Goal: Task Accomplishment & Management: Complete application form

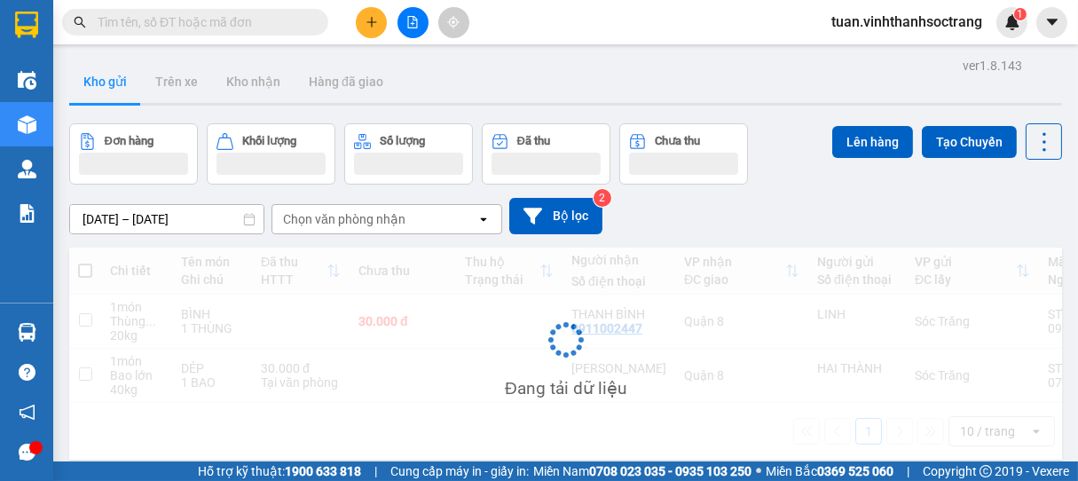
click at [375, 21] on icon "plus" at bounding box center [372, 22] width 12 height 12
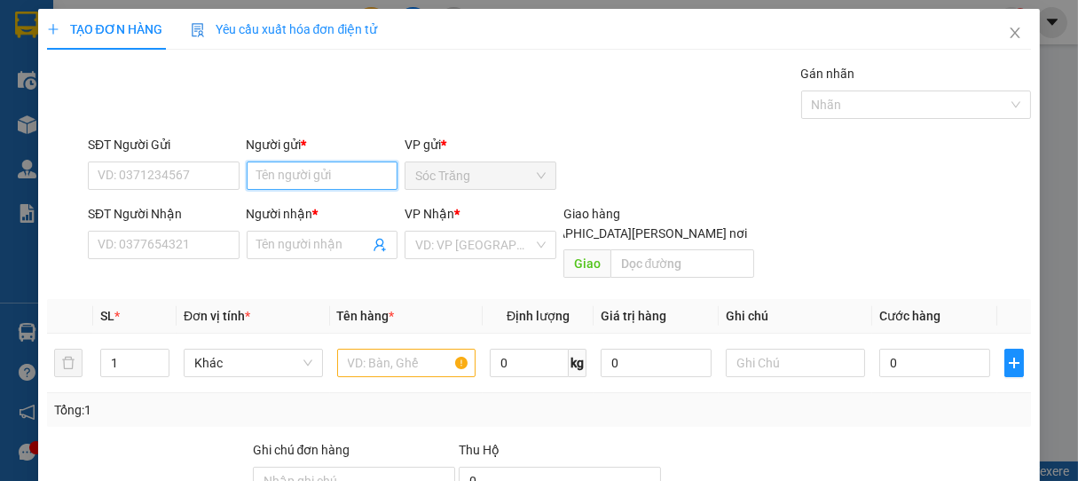
click at [358, 186] on input "Người gửi *" at bounding box center [323, 176] width 152 height 28
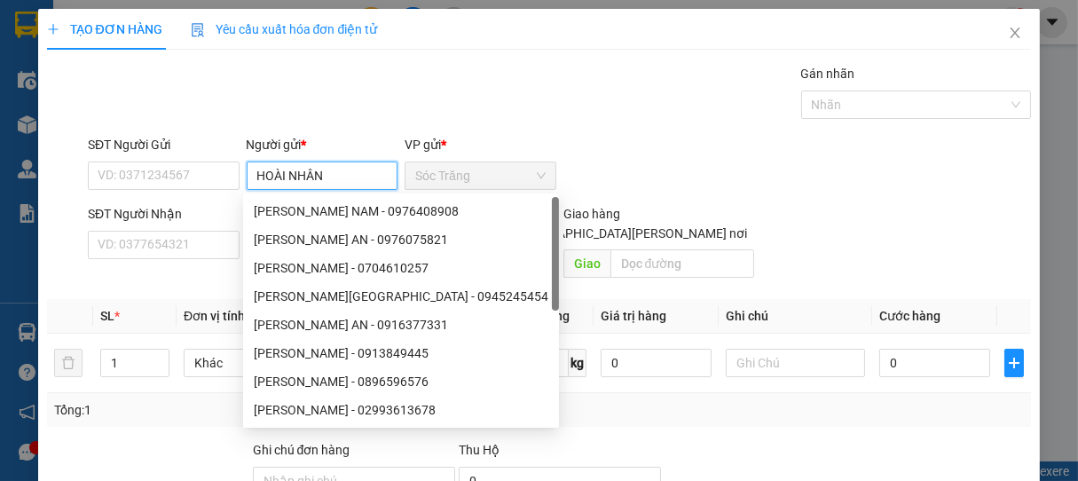
type input "HOÀI NHÂN"
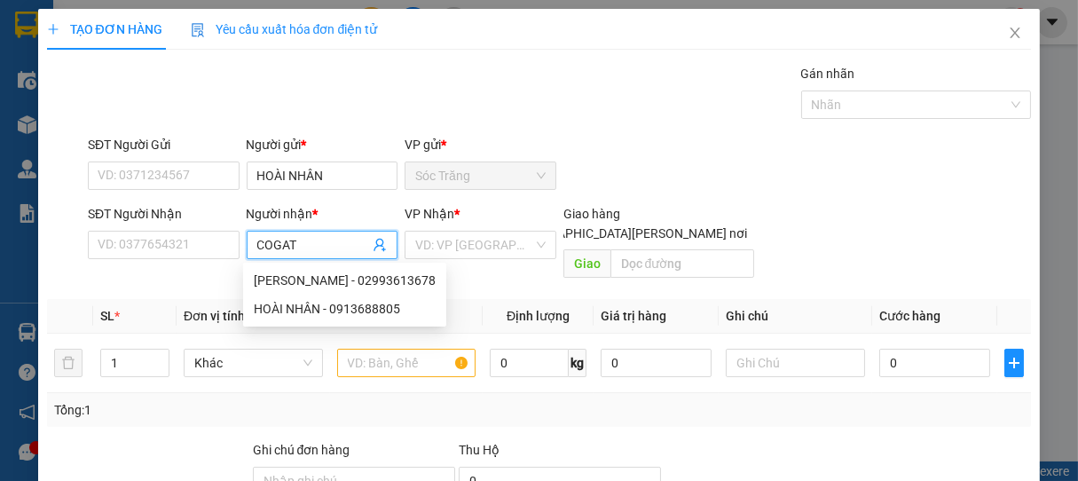
type input "COGATE"
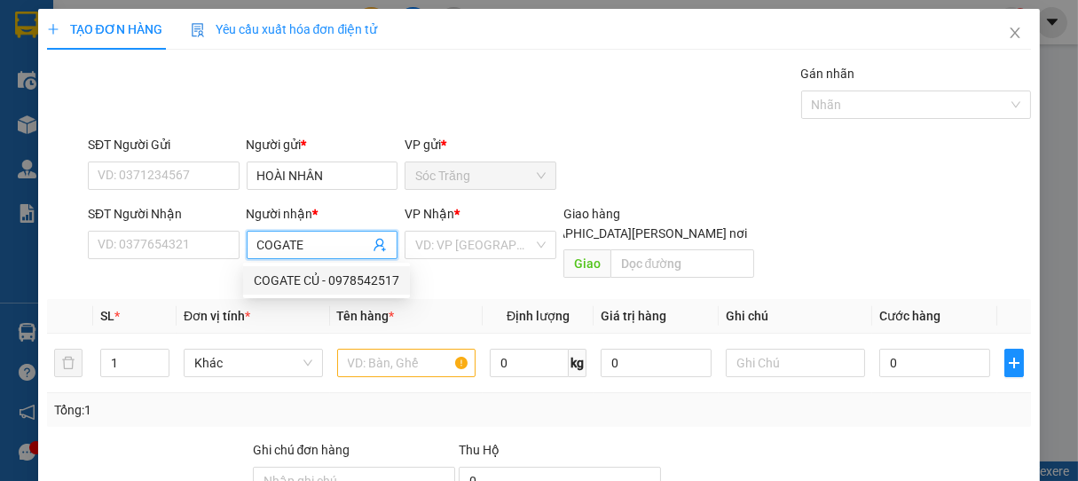
click at [367, 285] on div "COGATE CỦ - 0978542517" at bounding box center [327, 281] width 146 height 20
type input "0978542517"
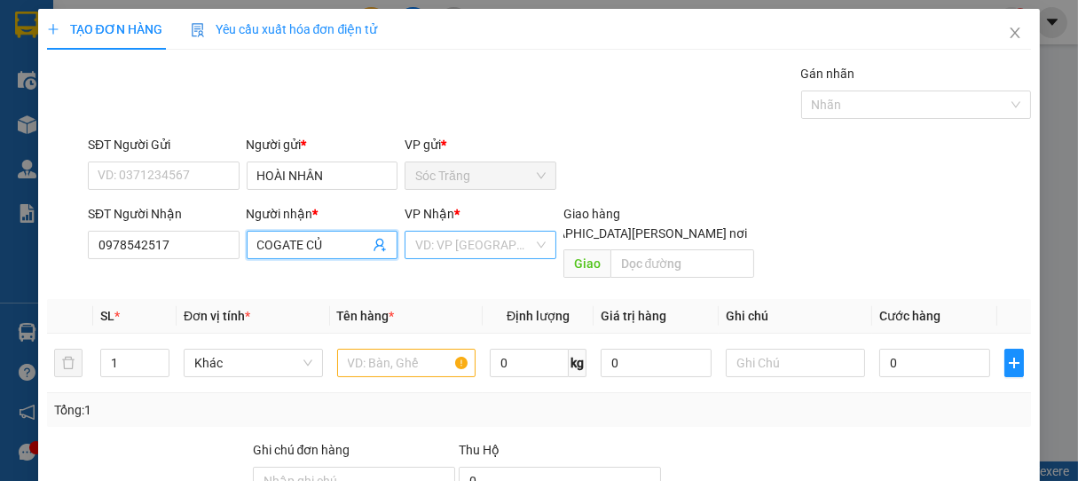
type input "COGATE CỦ"
click at [440, 254] on input "search" at bounding box center [474, 245] width 118 height 27
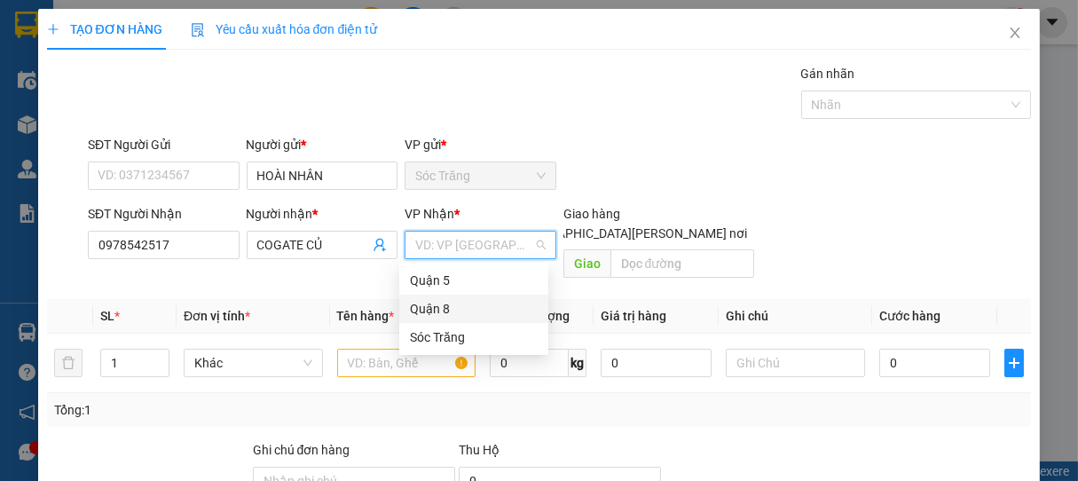
click at [437, 305] on div "Quận 8" at bounding box center [474, 309] width 128 height 20
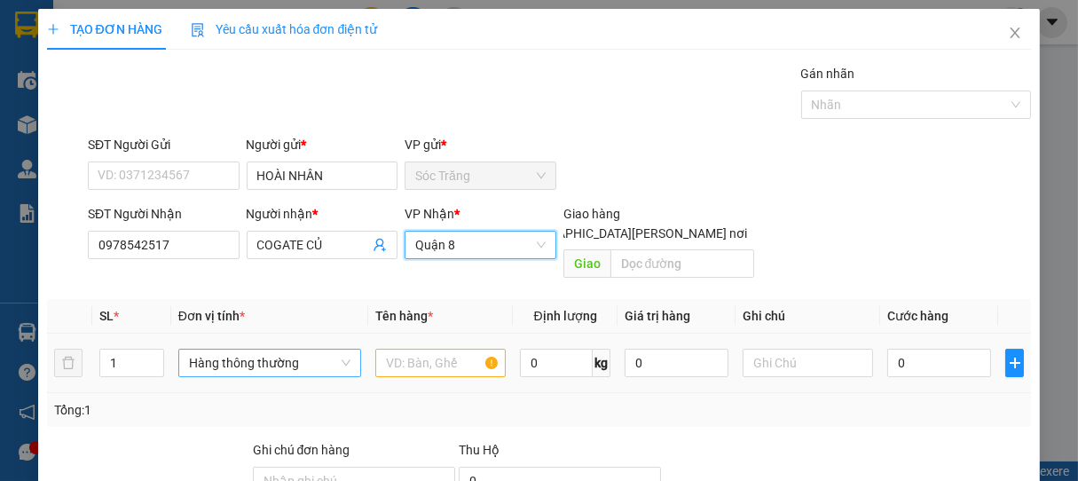
click at [247, 350] on span "Hàng thông thường" at bounding box center [270, 363] width 162 height 27
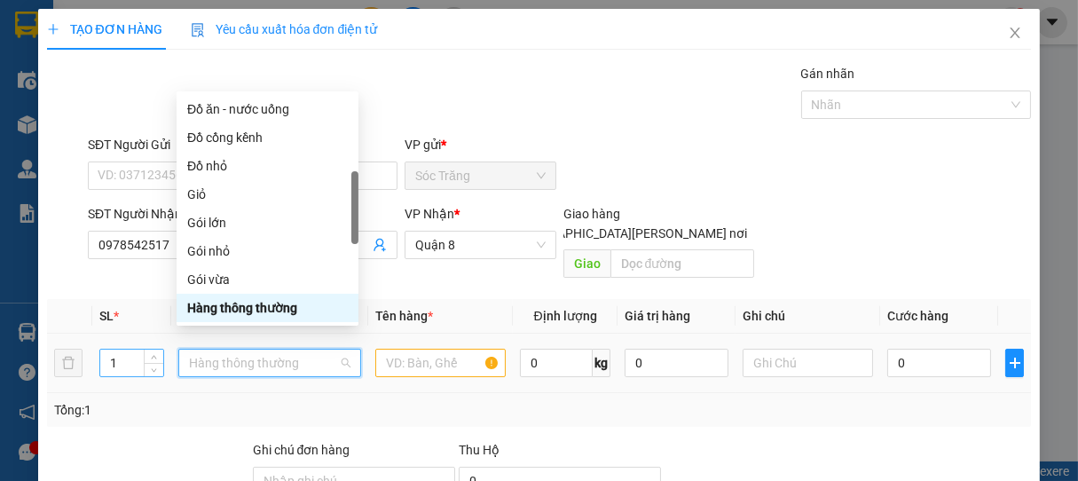
drag, startPoint x: 129, startPoint y: 345, endPoint x: 117, endPoint y: 357, distance: 16.3
click at [116, 357] on div "1" at bounding box center [131, 363] width 65 height 28
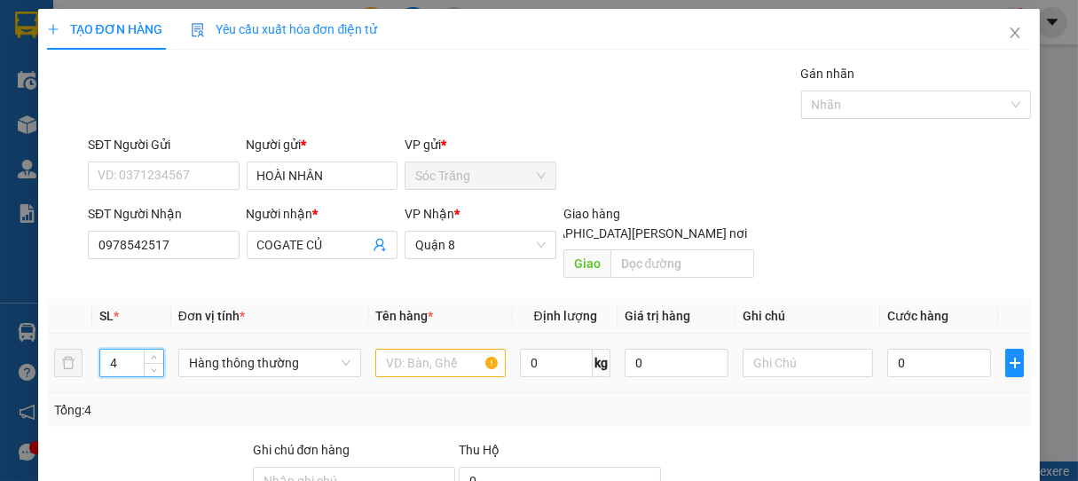
type input "4"
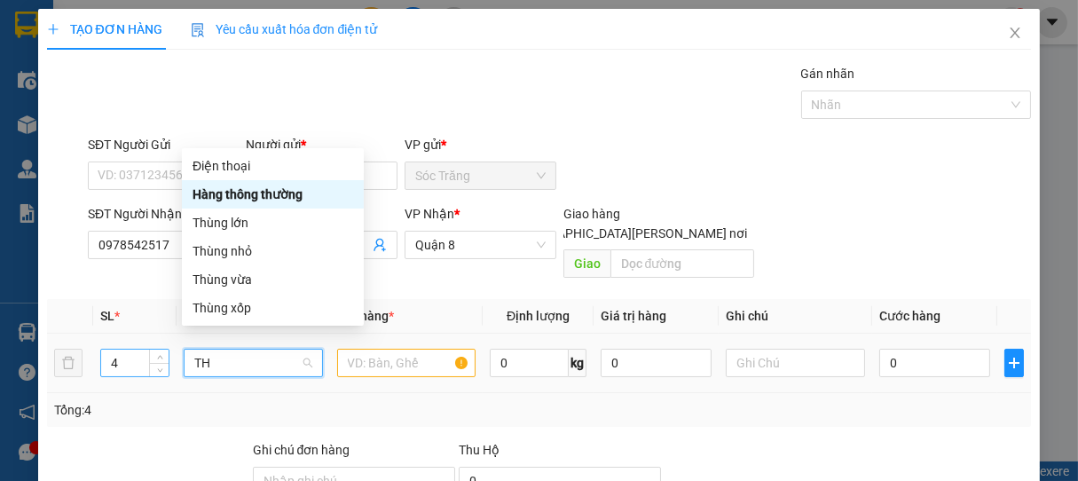
scroll to position [0, 0]
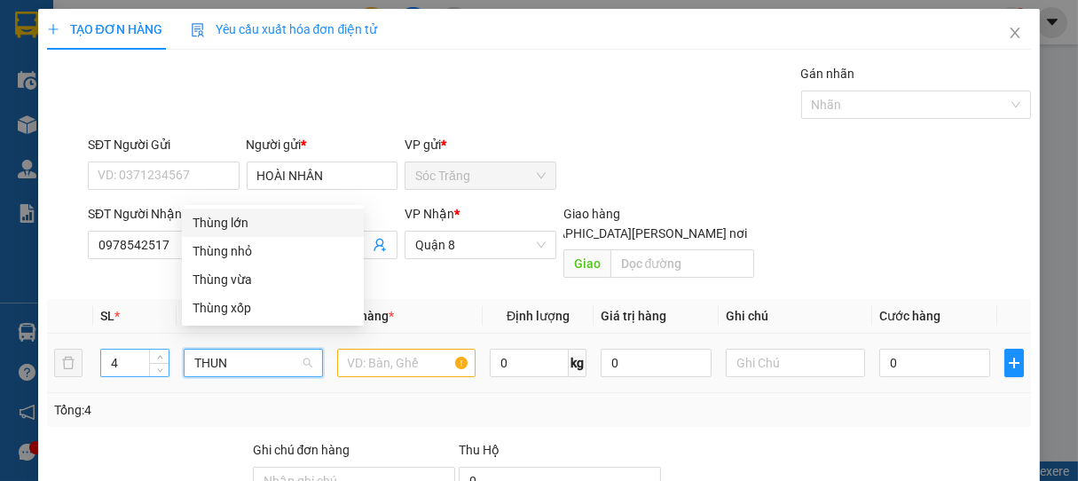
type input "THUNG"
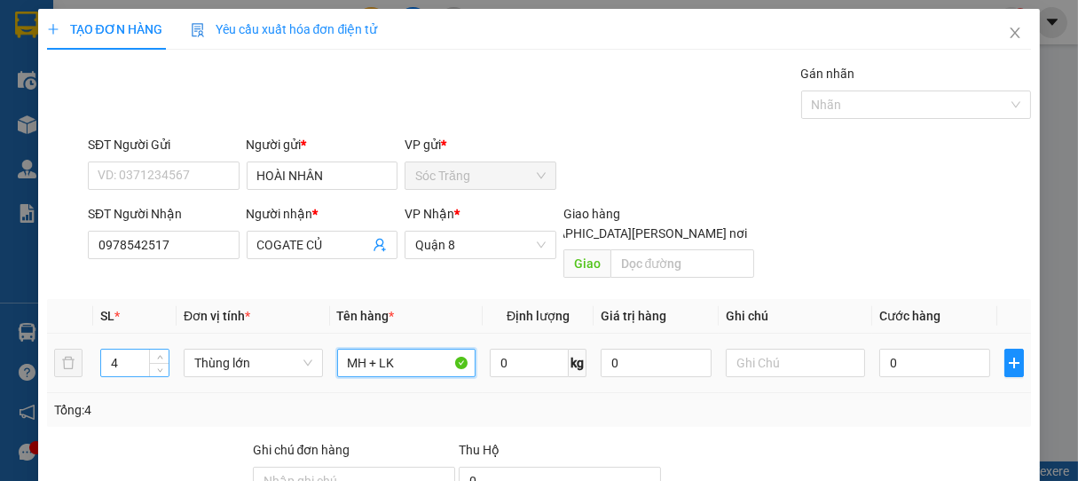
type input "MH + LK"
type input "50"
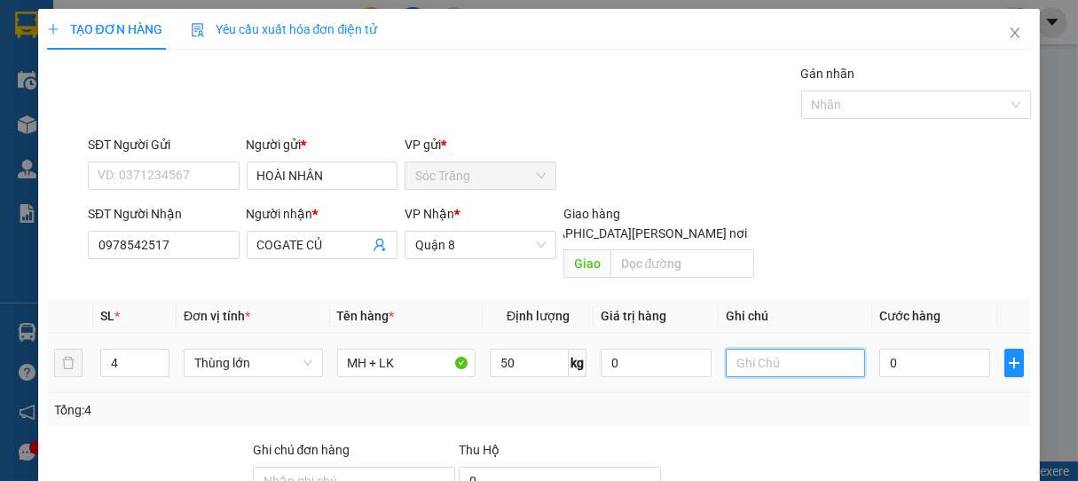
click at [789, 349] on input "text" at bounding box center [795, 363] width 138 height 28
type input "2"
type input "2 MH + 1THUNG + 1 CÂY"
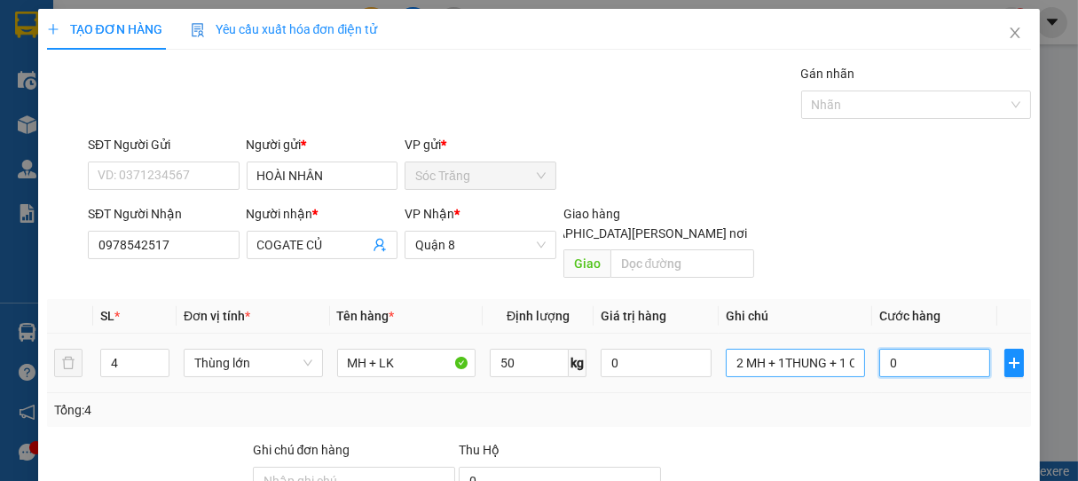
type input "1"
type input "15"
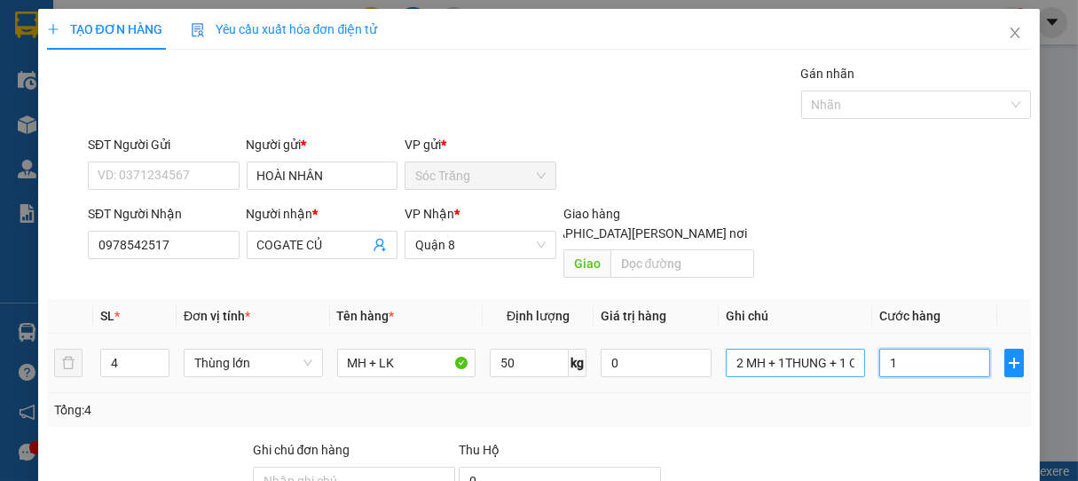
type input "15"
type input "150"
type input "1.500"
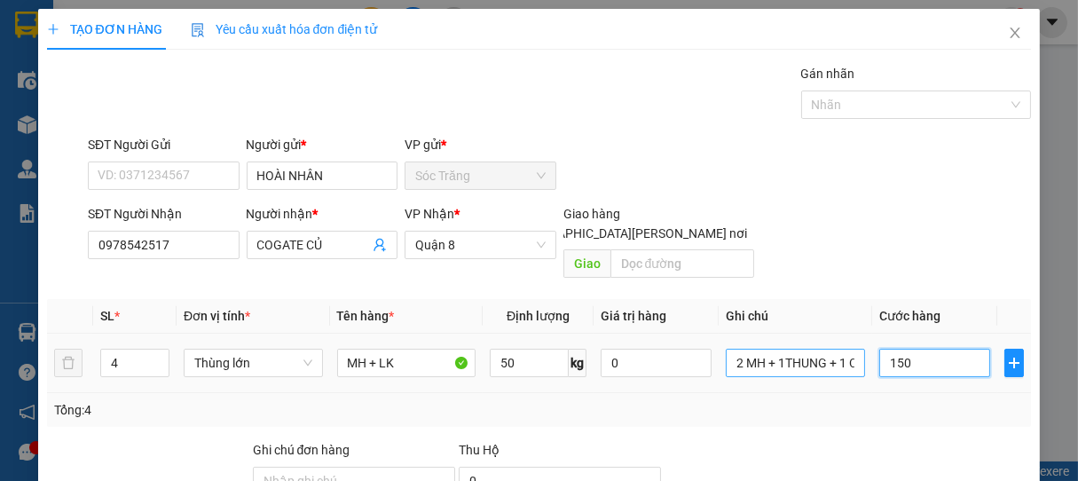
type input "1.500"
type input "15.000"
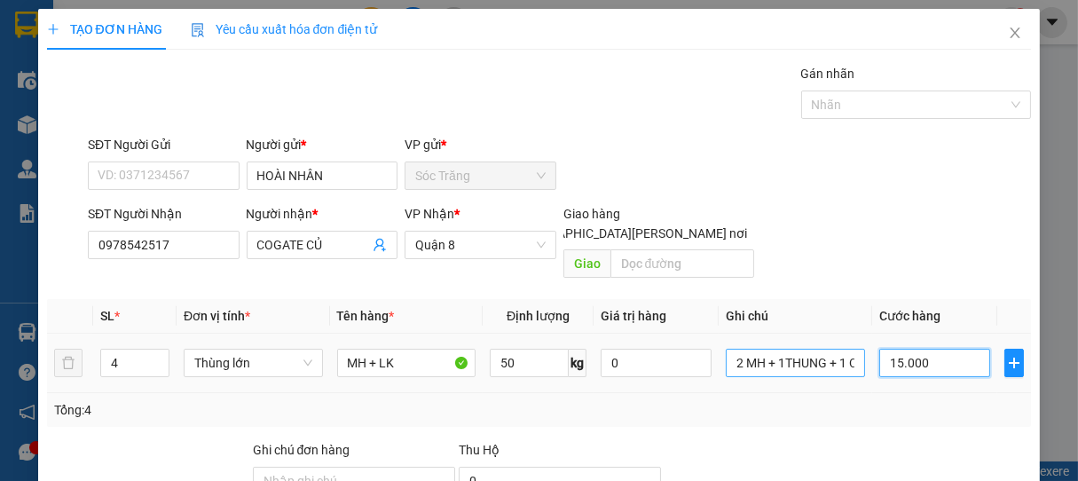
type input "150.000"
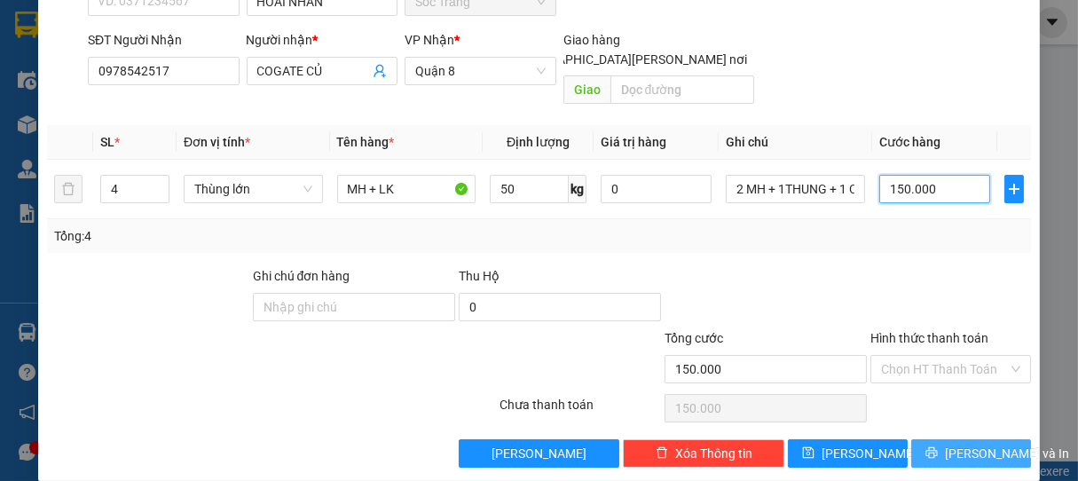
type input "150.000"
click at [958, 444] on span "[PERSON_NAME] và In" at bounding box center [1007, 454] width 124 height 20
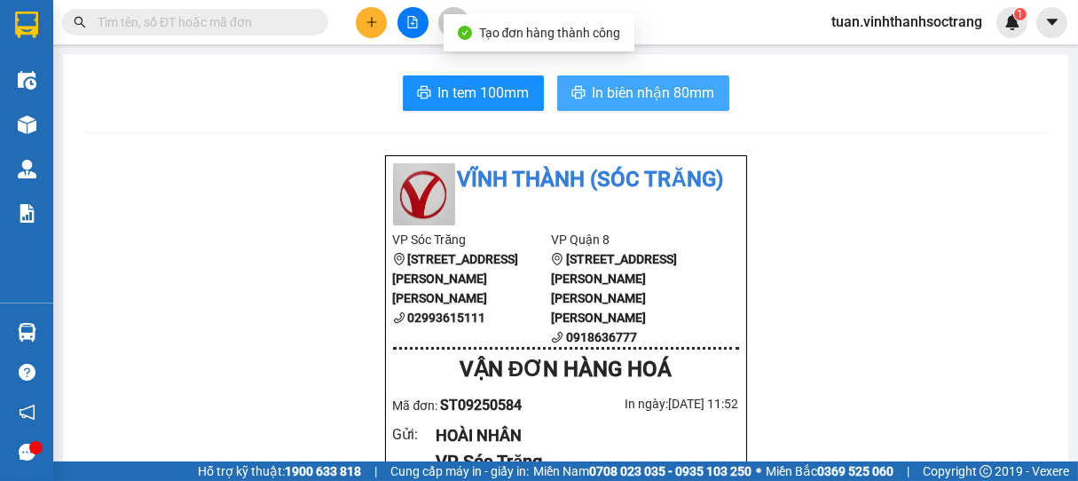
drag, startPoint x: 629, startPoint y: 95, endPoint x: 696, endPoint y: 10, distance: 108.1
click at [629, 97] on span "In biên nhận 80mm" at bounding box center [654, 93] width 122 height 22
click at [609, 93] on span "In biên nhận 80mm" at bounding box center [654, 93] width 122 height 22
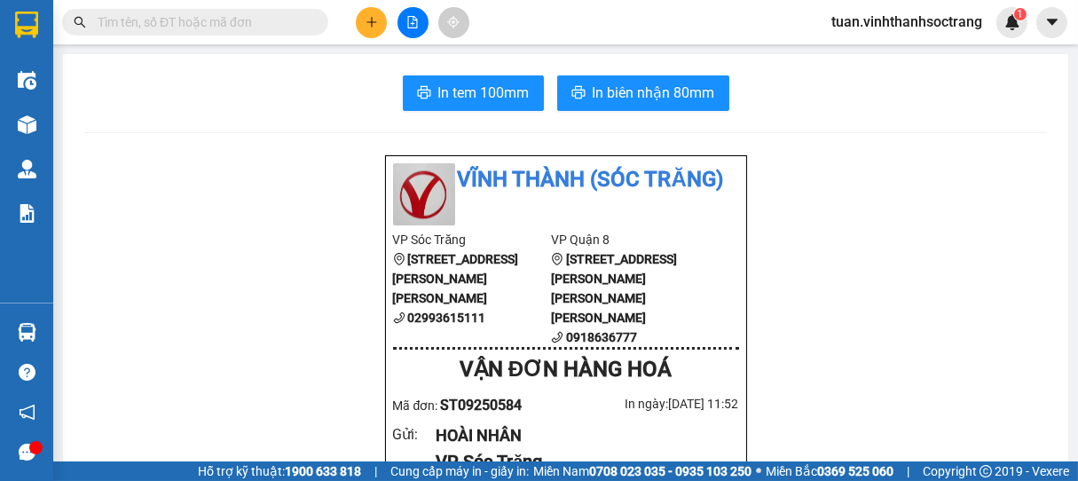
drag, startPoint x: 380, startPoint y: 6, endPoint x: 379, endPoint y: 33, distance: 26.6
click at [379, 21] on div at bounding box center [412, 22] width 133 height 31
click at [364, 16] on button at bounding box center [371, 22] width 31 height 31
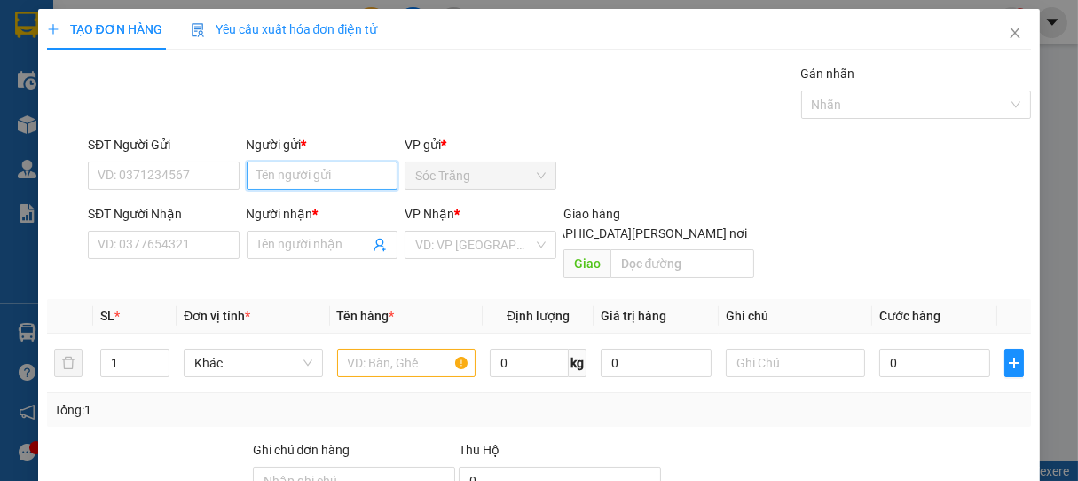
click at [296, 169] on input "Người gửi *" at bounding box center [323, 176] width 152 height 28
type input "HOÀI NHÂN"
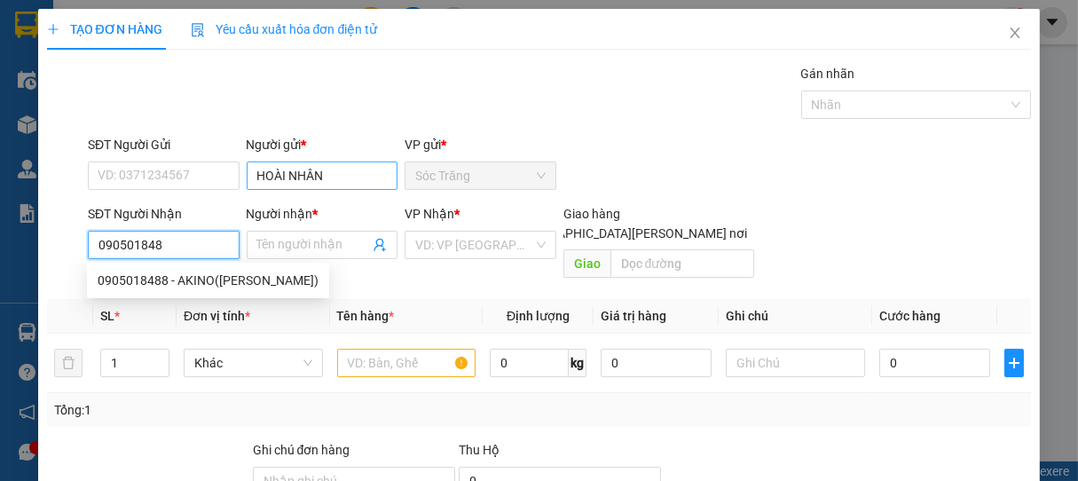
type input "0905018488"
click at [219, 283] on div "0905018488 - AKINO([PERSON_NAME])" at bounding box center [208, 281] width 221 height 20
type input "AKINO([PERSON_NAME])"
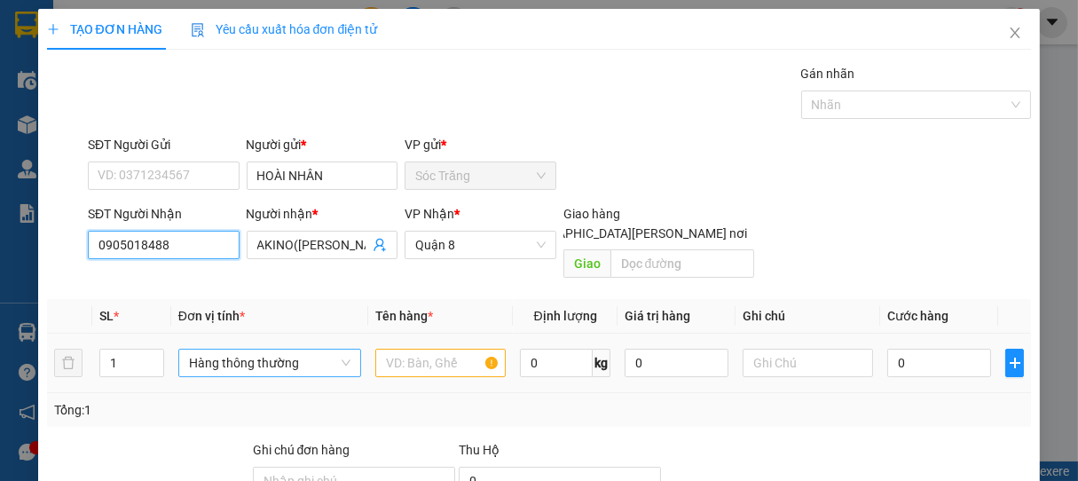
click at [239, 353] on span "Hàng thông thường" at bounding box center [270, 363] width 162 height 27
type input "0905018488"
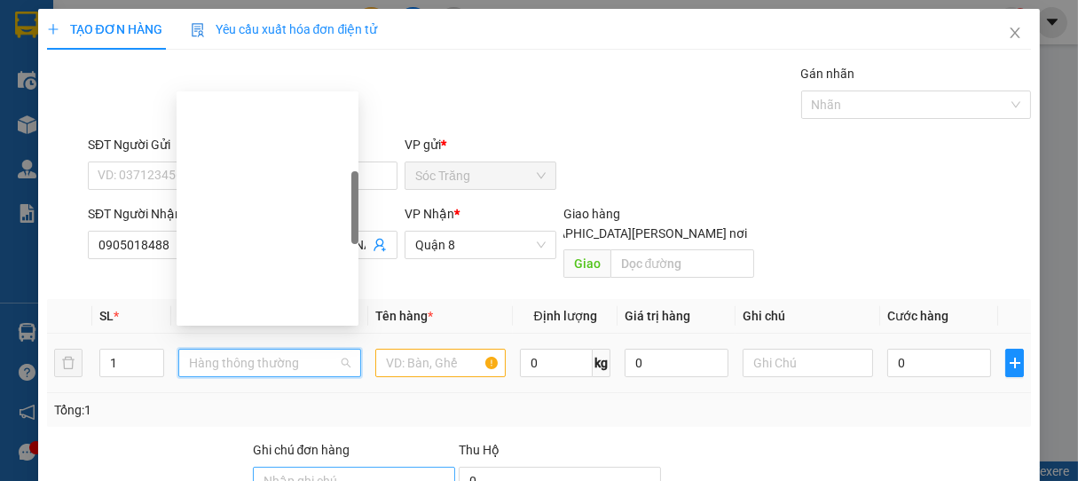
scroll to position [284, 0]
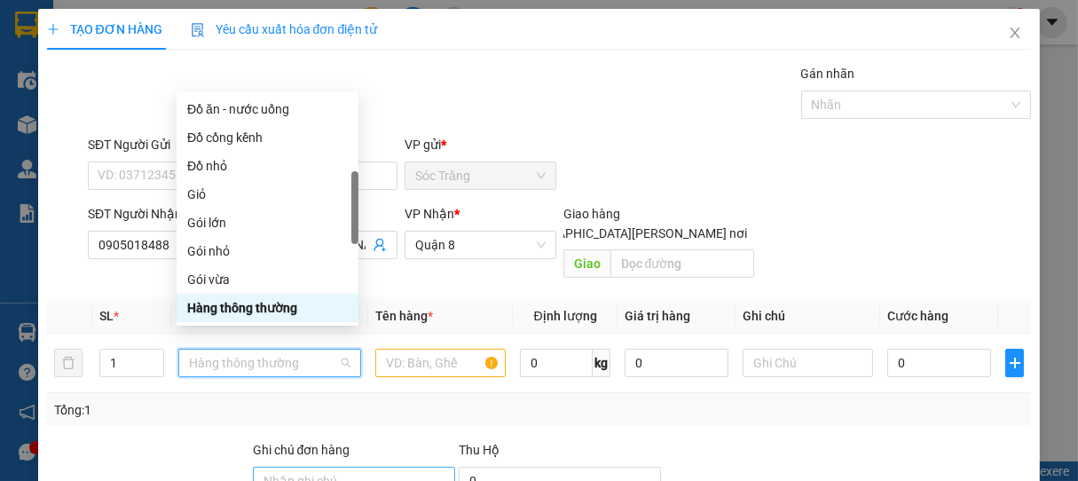
type input "K"
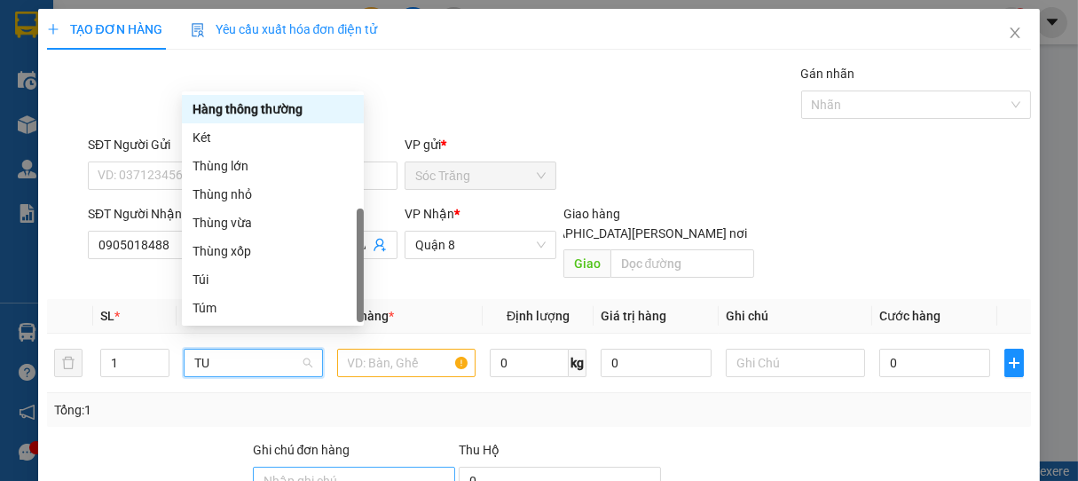
scroll to position [0, 0]
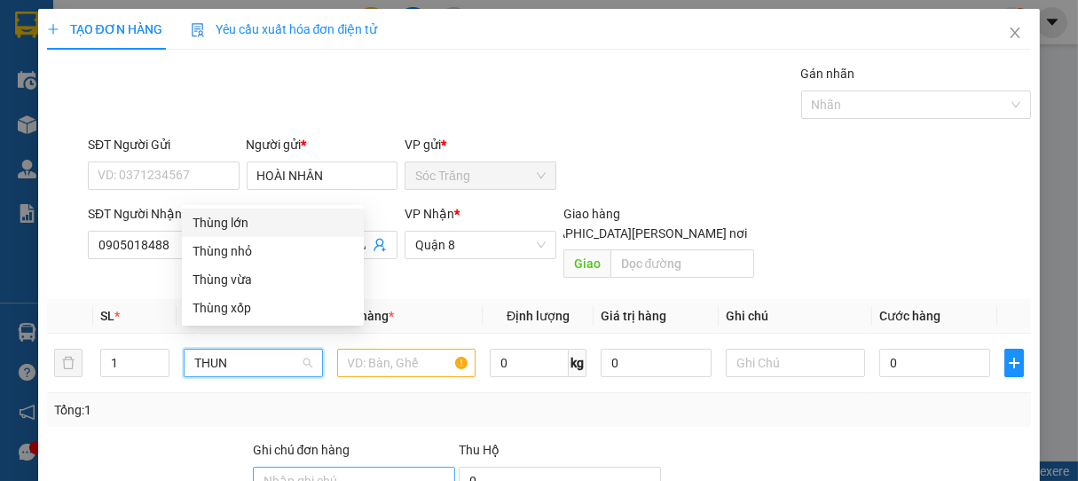
type input "THUNG"
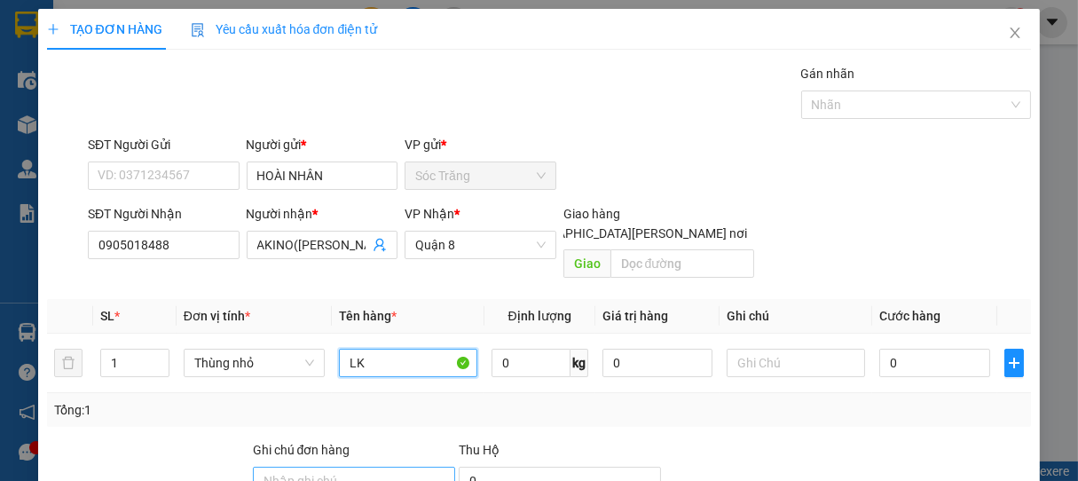
type input "LK"
type input "6"
type input "5"
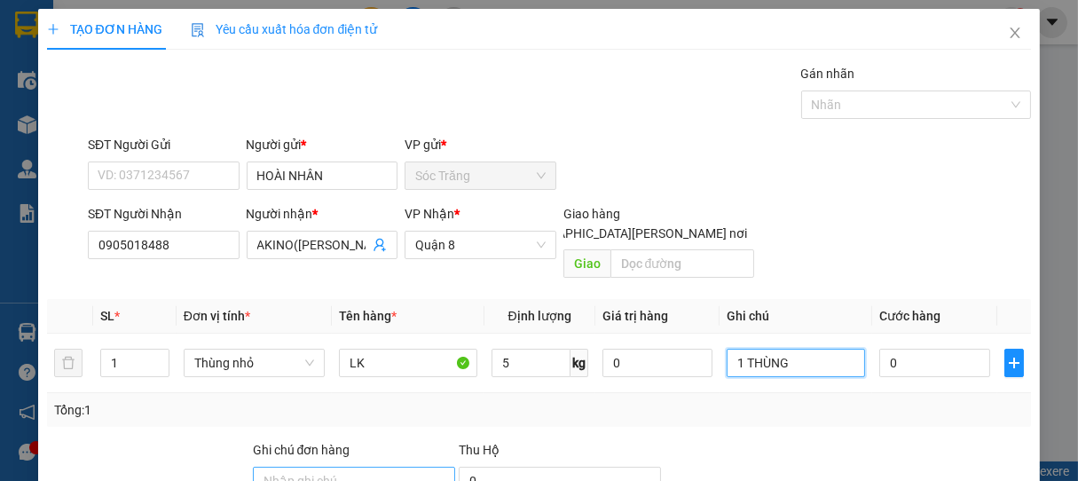
type input "1 THÙNG"
type input "2"
type input "0"
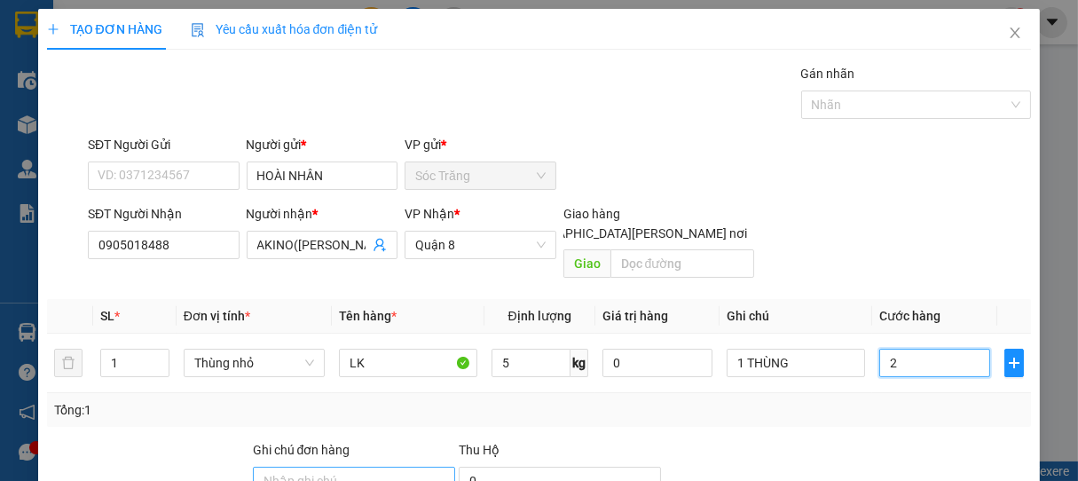
type input "0"
type input "30"
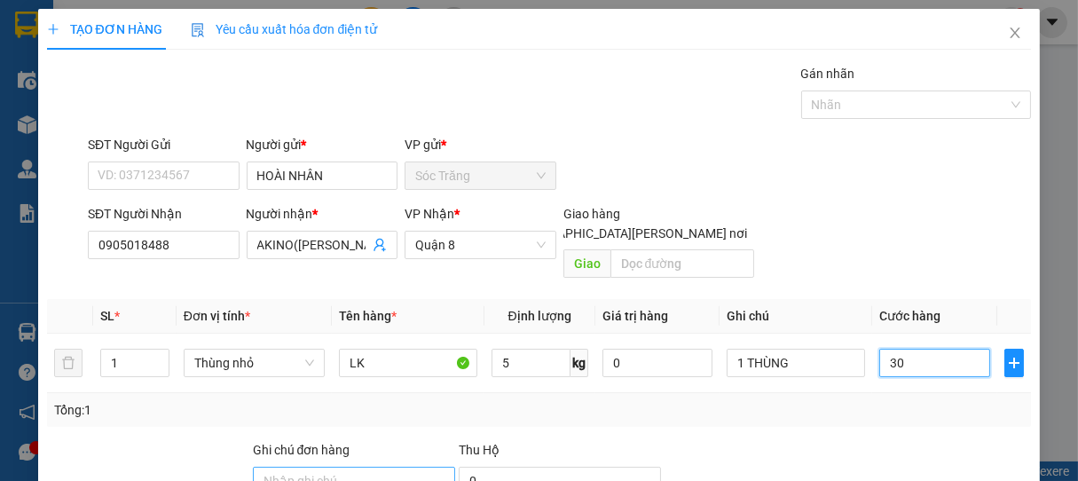
type input "300"
type input "3.000"
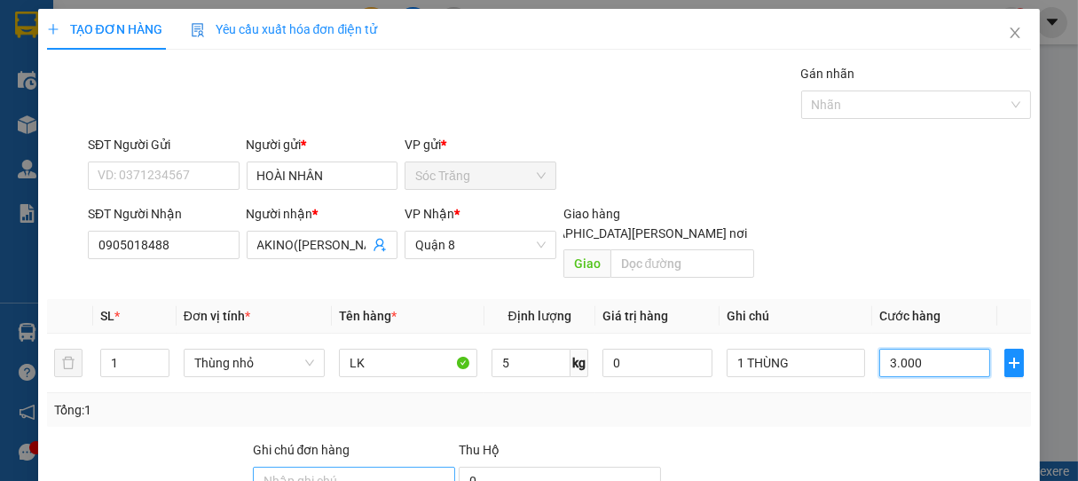
type input "3.000"
type input "30.000"
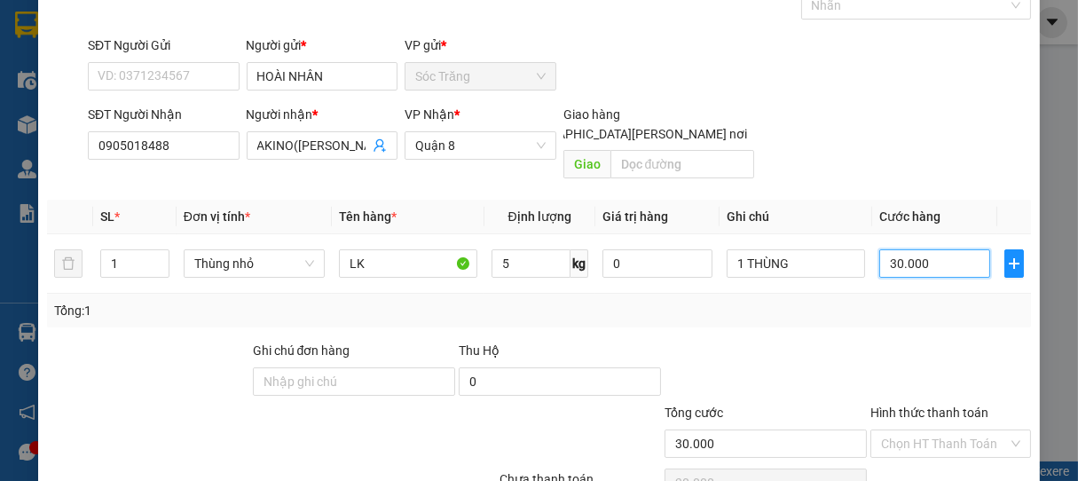
scroll to position [174, 0]
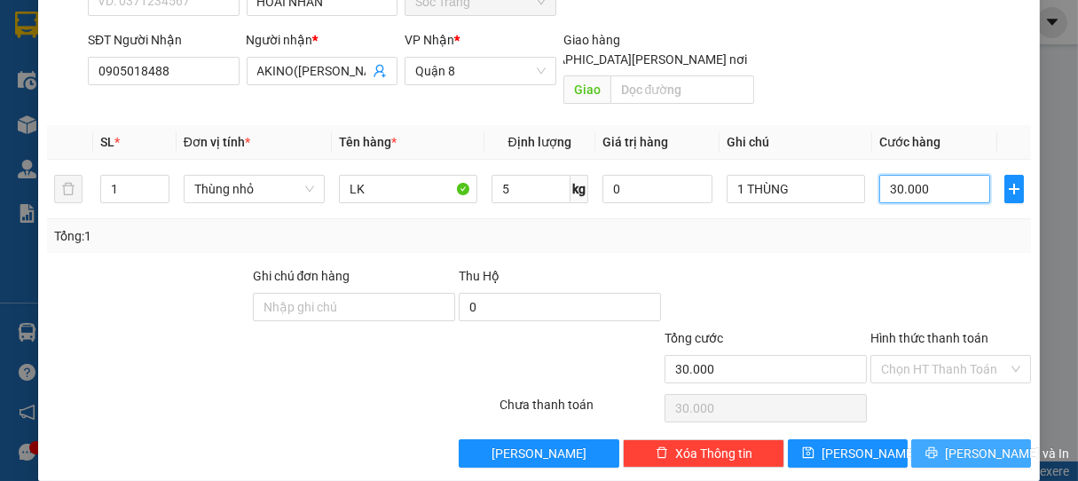
type input "30.000"
click at [968, 444] on span "[PERSON_NAME] và In" at bounding box center [1007, 454] width 124 height 20
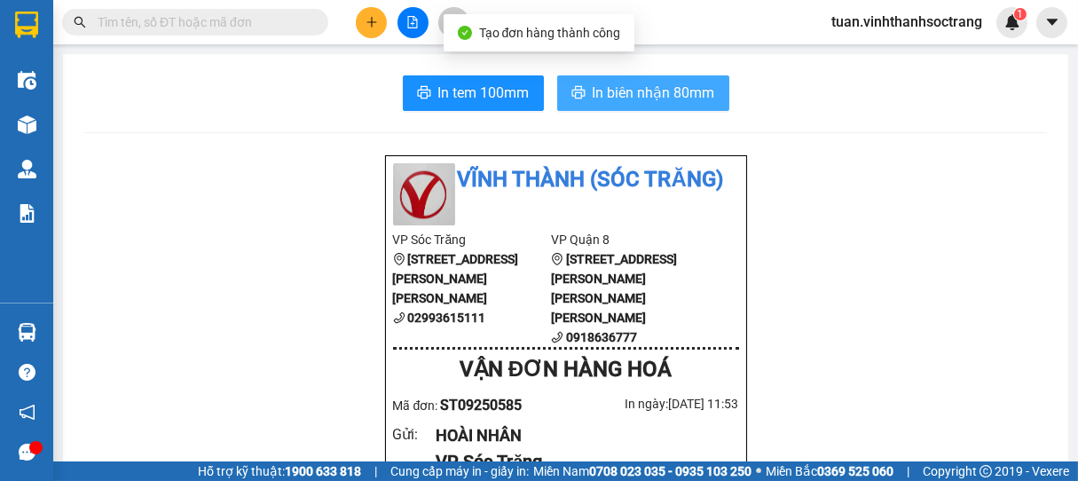
click at [625, 85] on span "In biên nhận 80mm" at bounding box center [654, 93] width 122 height 22
click at [596, 101] on span "In biên nhận 80mm" at bounding box center [654, 93] width 122 height 22
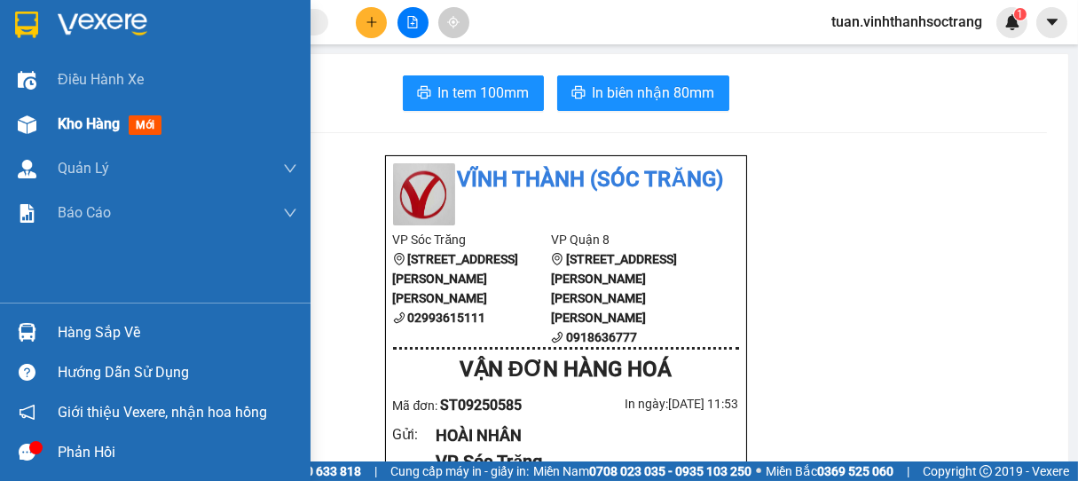
click at [57, 122] on div "Kho hàng mới" at bounding box center [155, 124] width 311 height 44
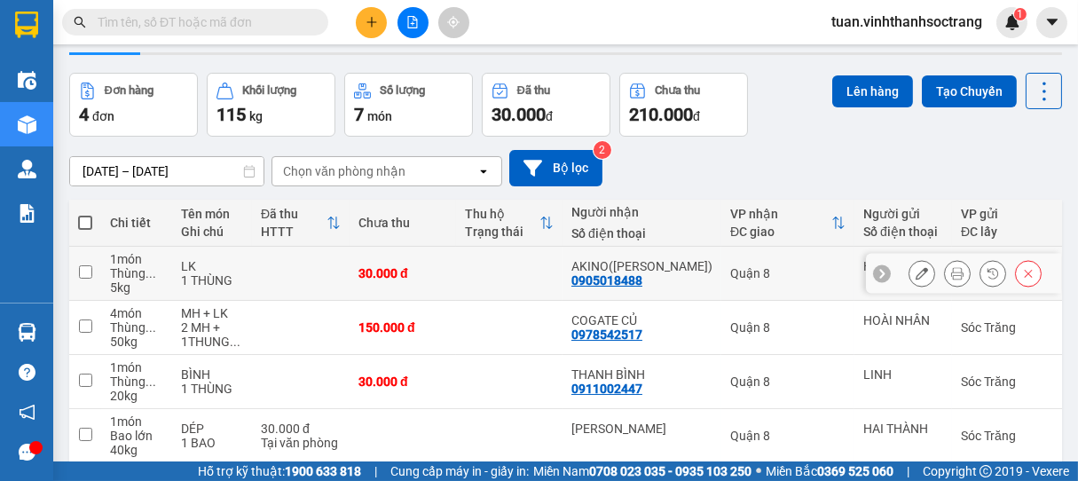
scroll to position [130, 0]
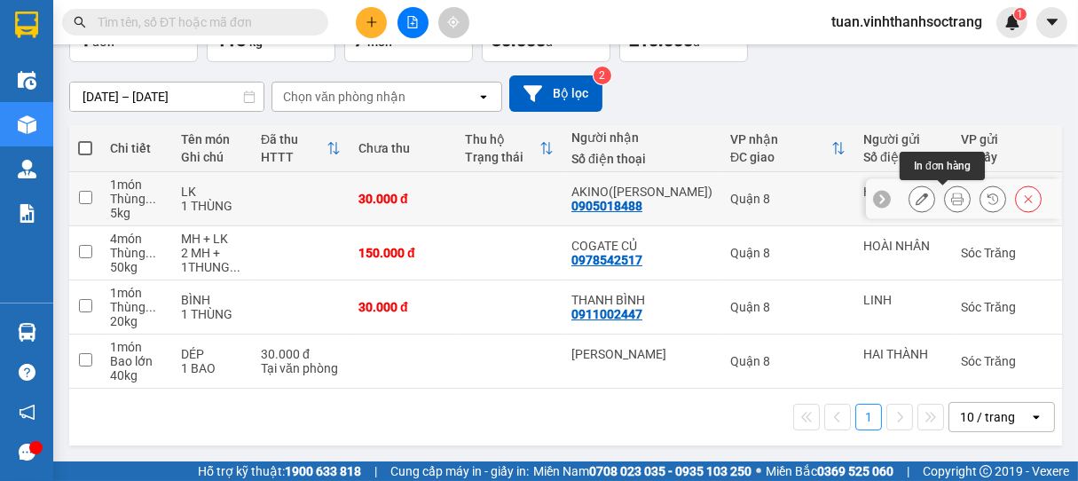
click at [951, 193] on icon at bounding box center [957, 199] width 12 height 12
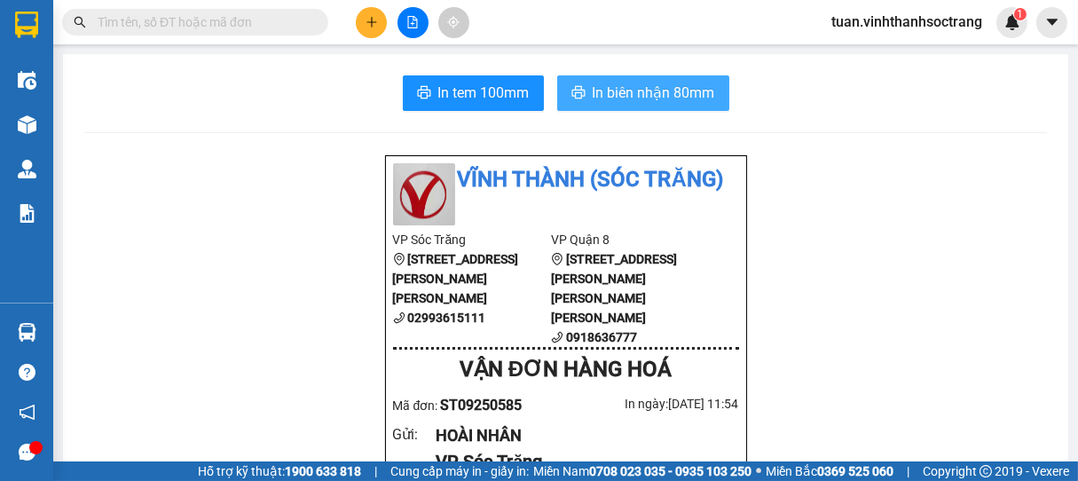
click at [627, 80] on button "In biên nhận 80mm" at bounding box center [643, 92] width 172 height 35
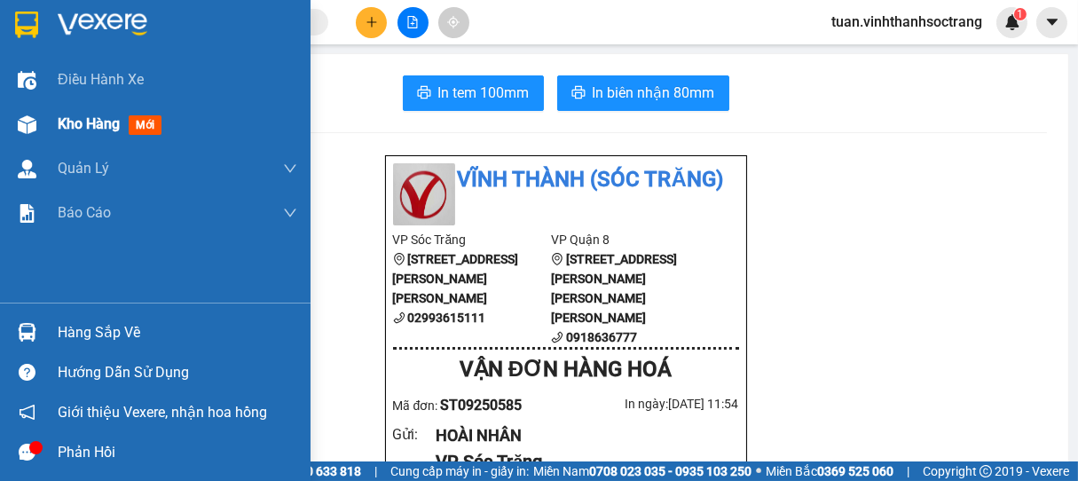
click at [75, 122] on span "Kho hàng" at bounding box center [89, 123] width 62 height 17
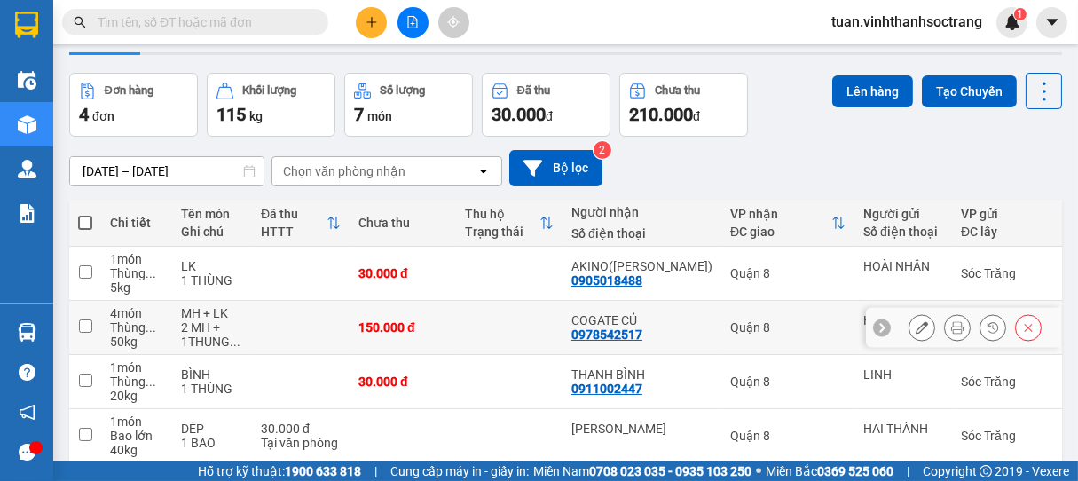
scroll to position [130, 0]
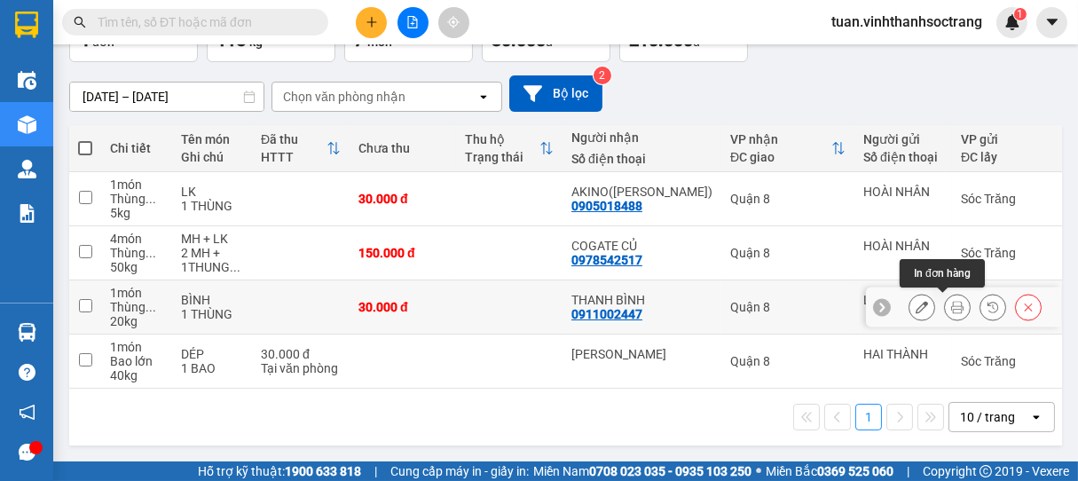
click at [951, 301] on icon at bounding box center [957, 307] width 12 height 12
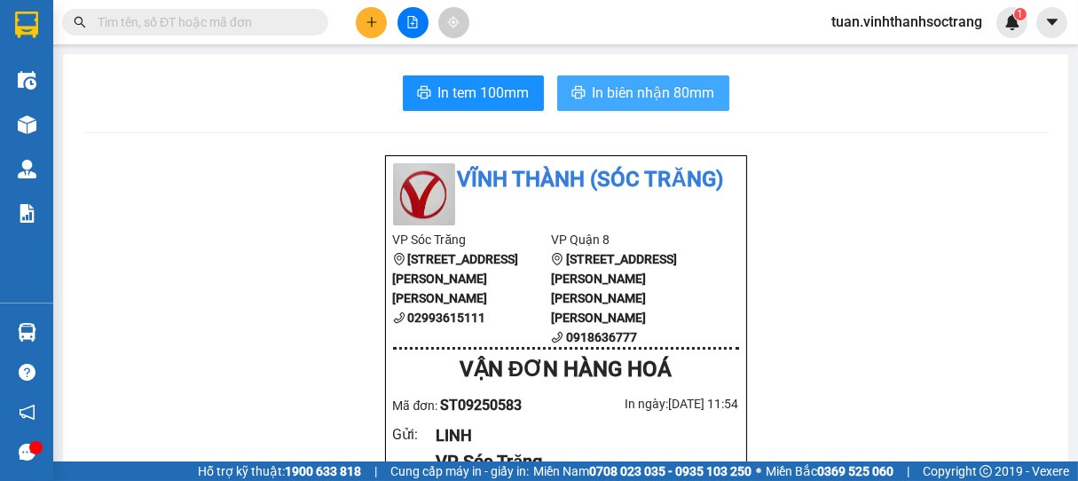
click at [618, 91] on span "In biên nhận 80mm" at bounding box center [654, 93] width 122 height 22
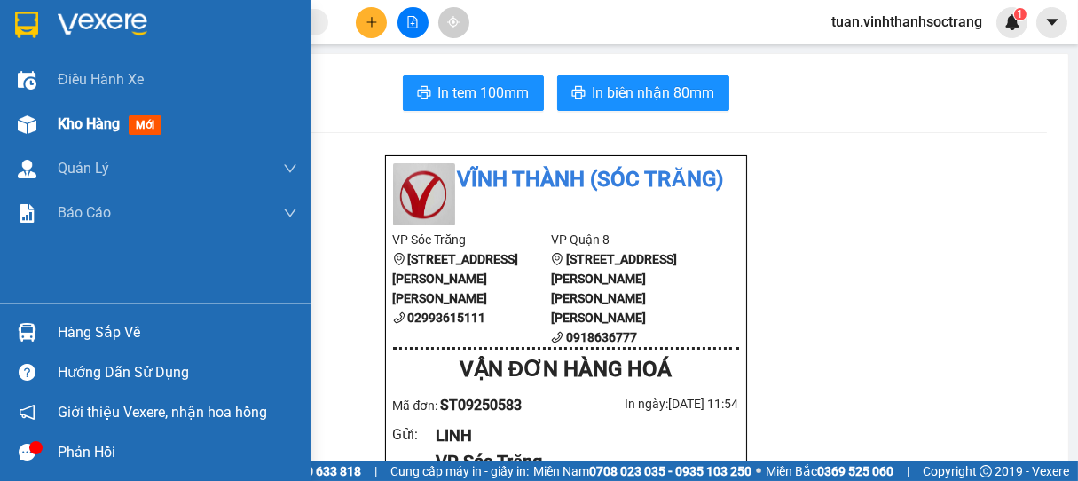
drag, startPoint x: 74, startPoint y: 134, endPoint x: 88, endPoint y: 140, distance: 15.5
click at [74, 132] on div "Kho hàng mới" at bounding box center [113, 124] width 111 height 22
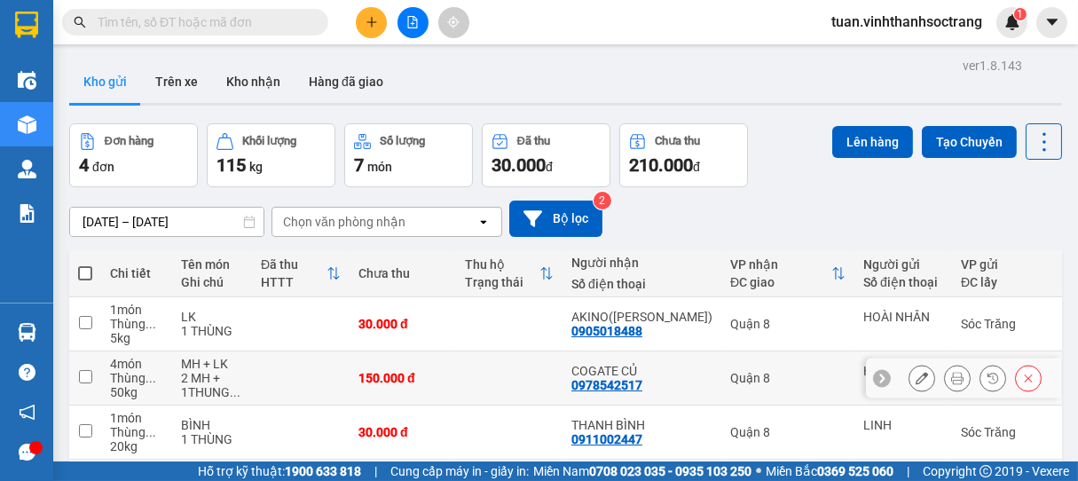
scroll to position [130, 0]
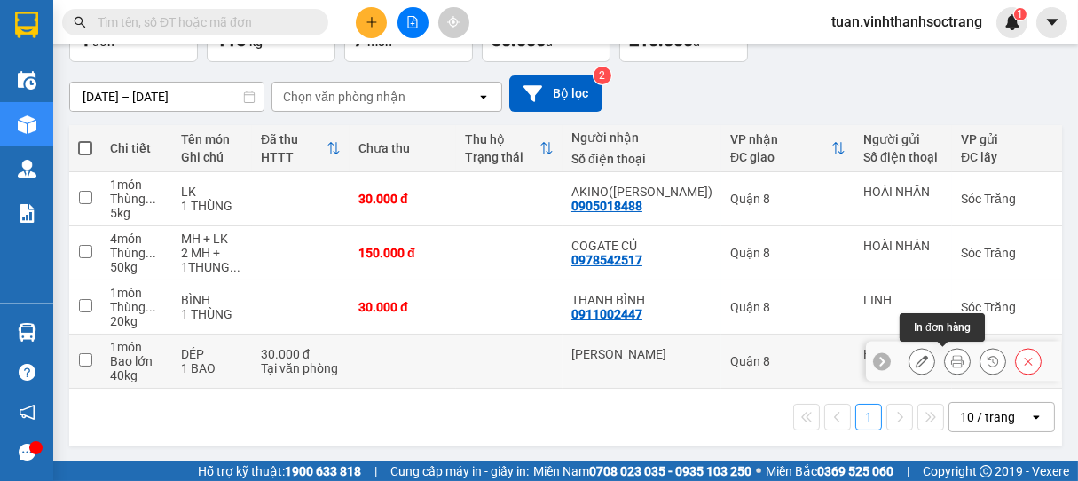
click at [951, 357] on icon at bounding box center [957, 361] width 12 height 12
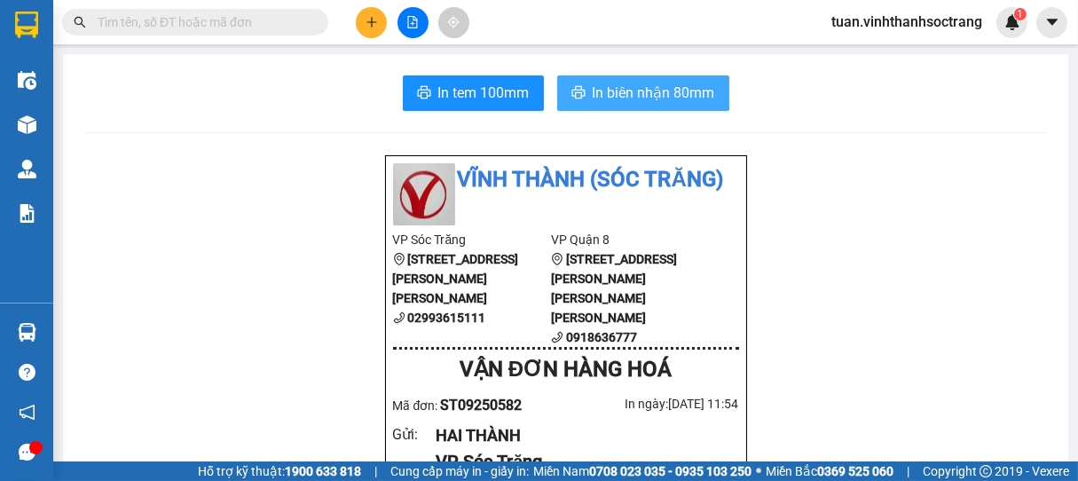
click at [575, 82] on button "In biên nhận 80mm" at bounding box center [643, 92] width 172 height 35
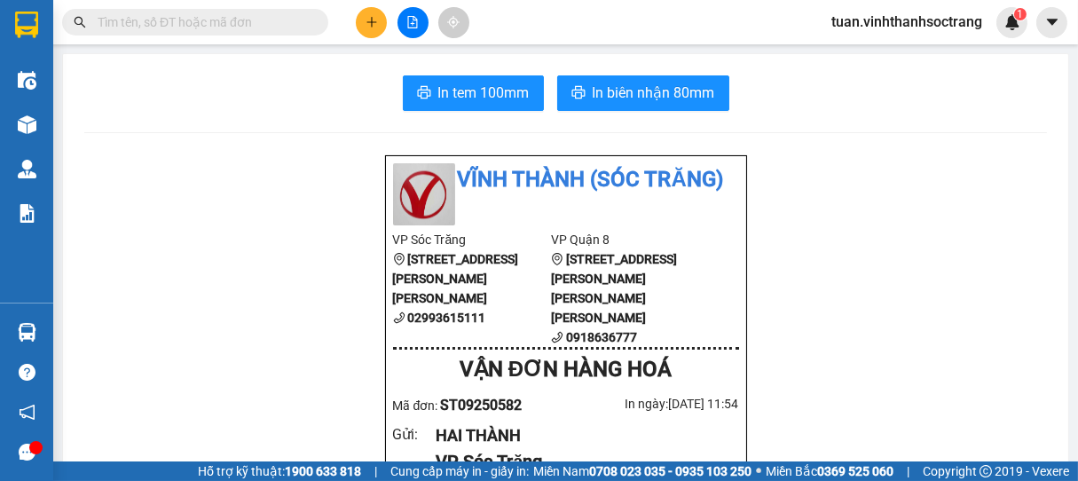
drag, startPoint x: 908, startPoint y: 431, endPoint x: 883, endPoint y: 307, distance: 126.7
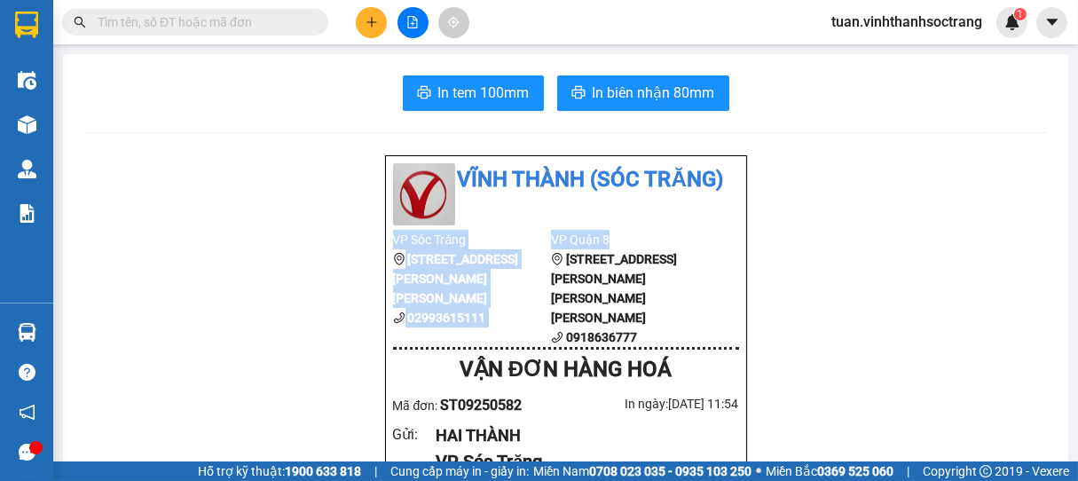
drag, startPoint x: 893, startPoint y: 269, endPoint x: 923, endPoint y: 269, distance: 30.2
drag, startPoint x: 924, startPoint y: 269, endPoint x: 938, endPoint y: 264, distance: 14.9
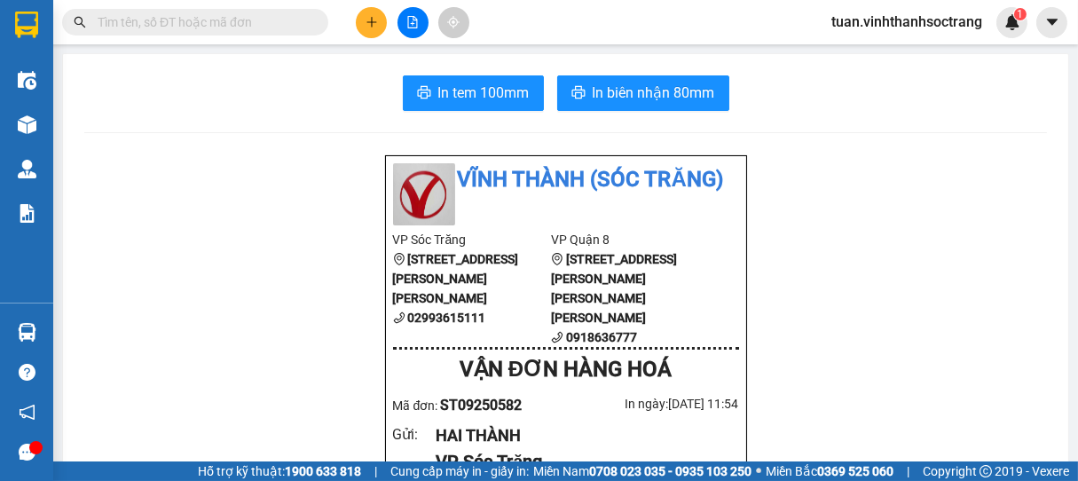
drag, startPoint x: 969, startPoint y: 293, endPoint x: 987, endPoint y: 303, distance: 20.3
drag, startPoint x: 987, startPoint y: 303, endPoint x: 952, endPoint y: 163, distance: 143.6
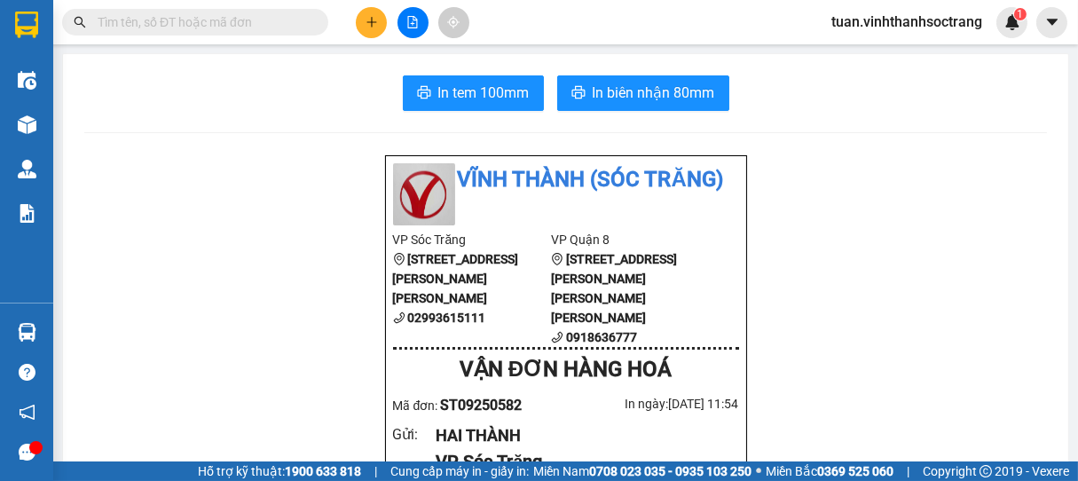
click at [357, 9] on div at bounding box center [412, 22] width 133 height 31
click at [361, 28] on button at bounding box center [371, 22] width 31 height 31
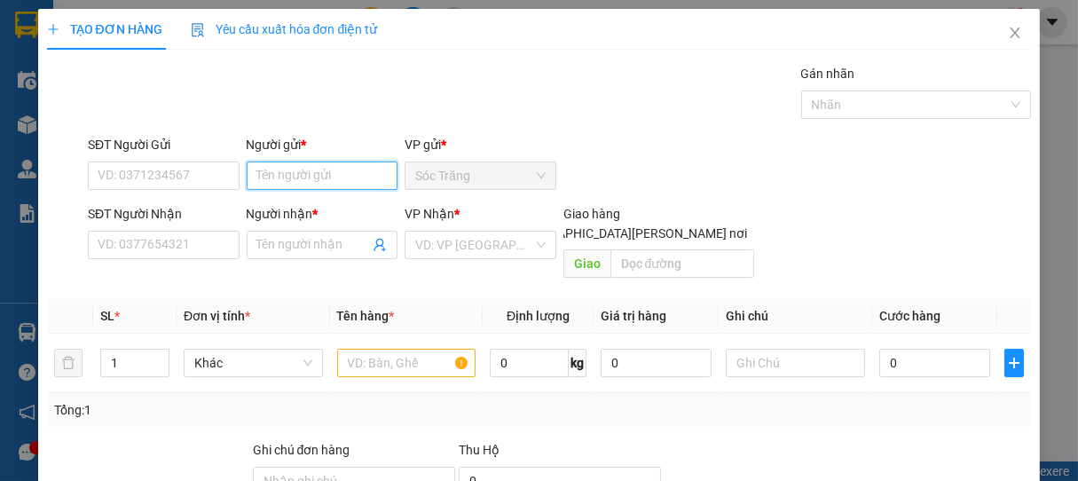
click at [344, 178] on input "Người gửi *" at bounding box center [323, 176] width 152 height 28
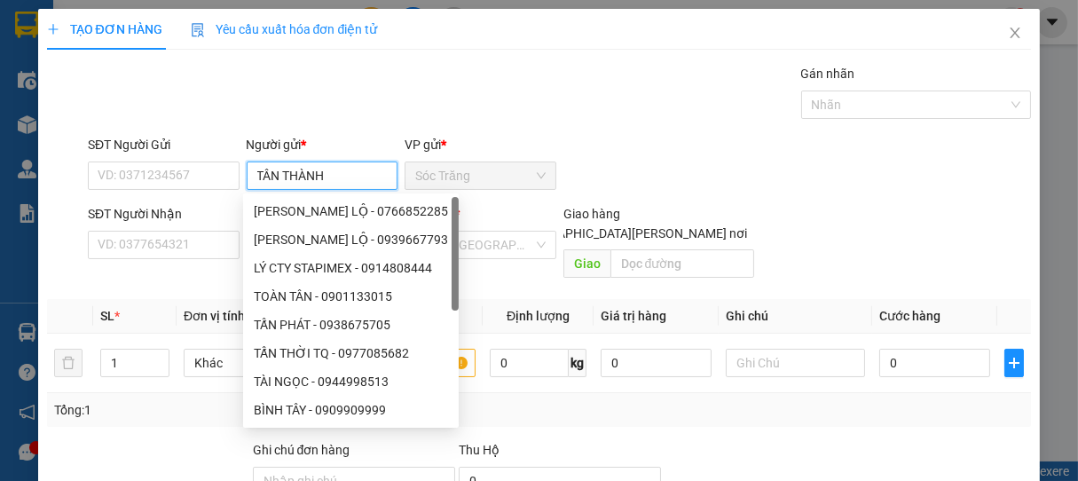
type input "TÂN THÀNH"
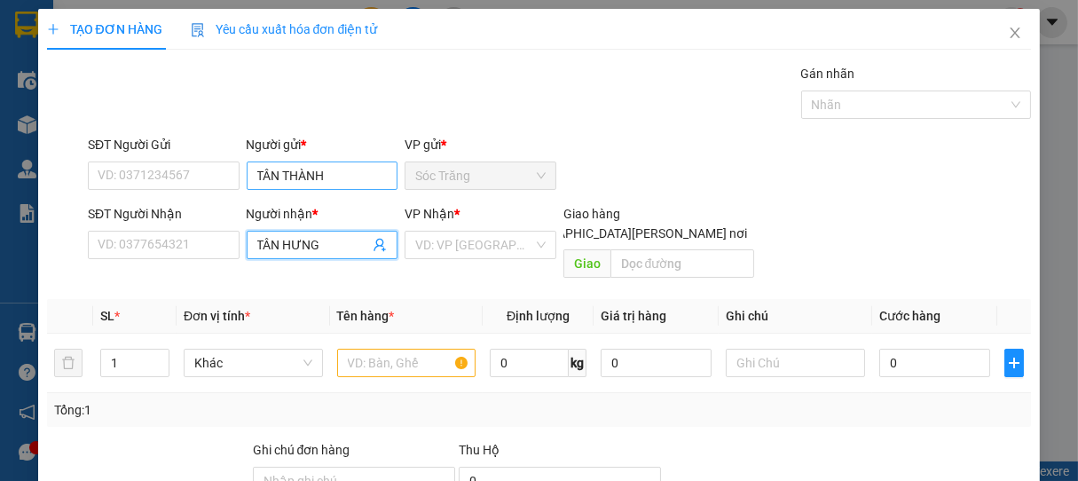
type input "TÂN HƯNG"
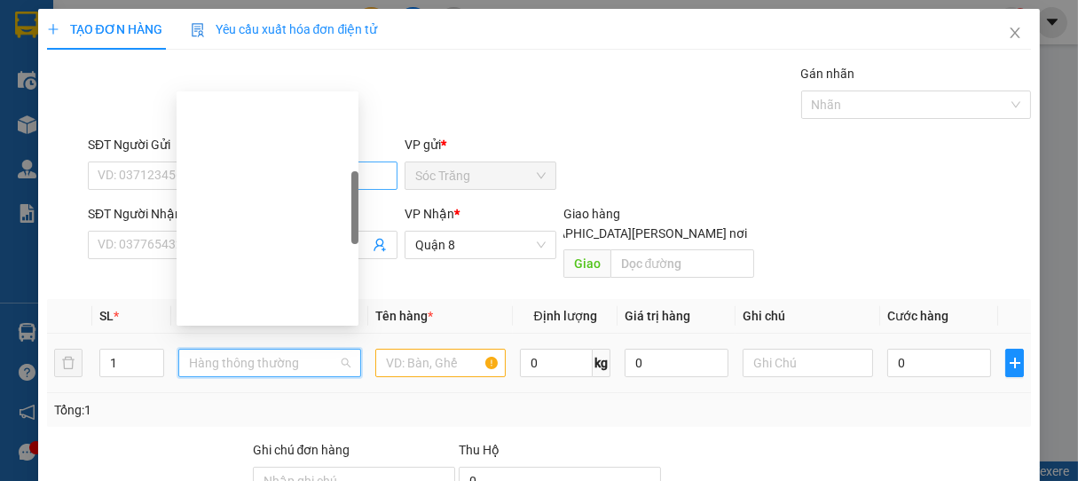
scroll to position [284, 0]
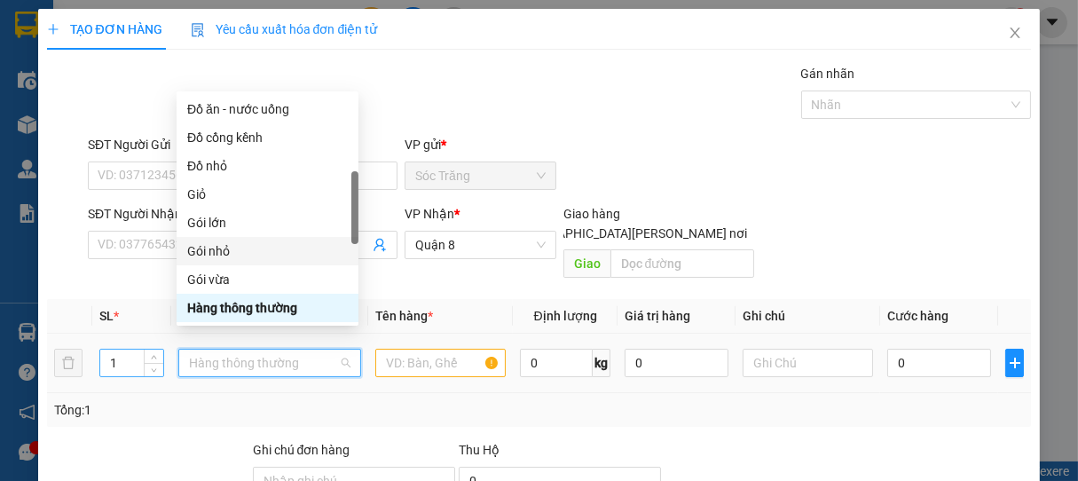
click at [128, 350] on input "1" at bounding box center [131, 363] width 63 height 27
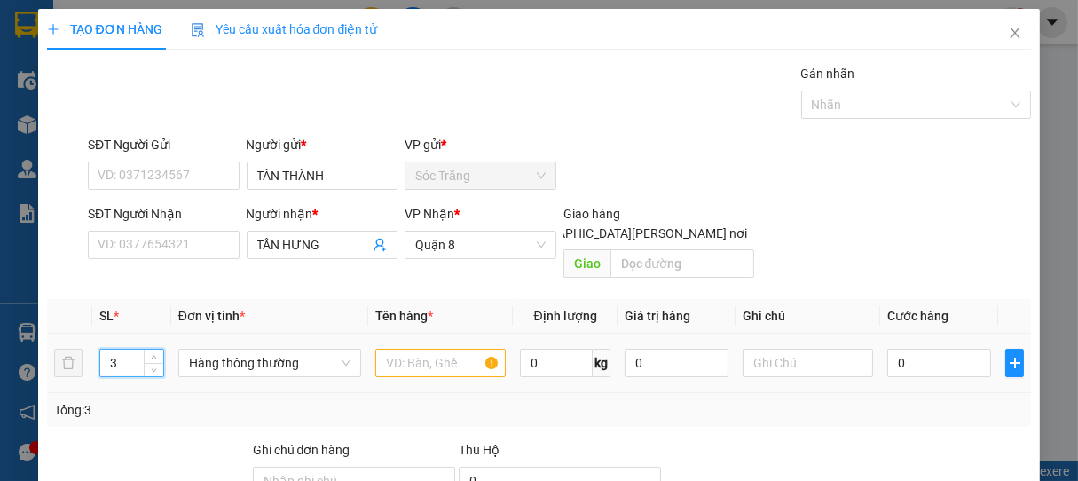
type input "3"
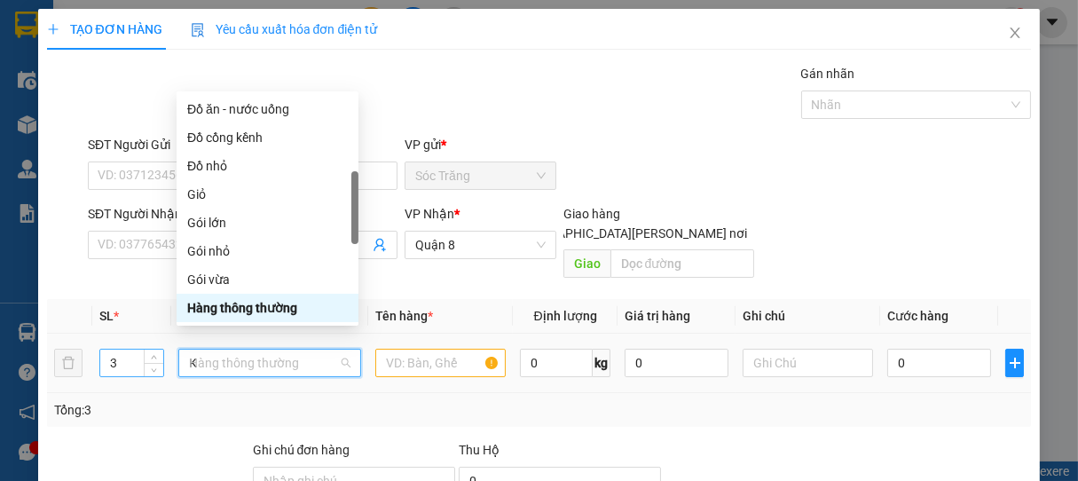
scroll to position [0, 0]
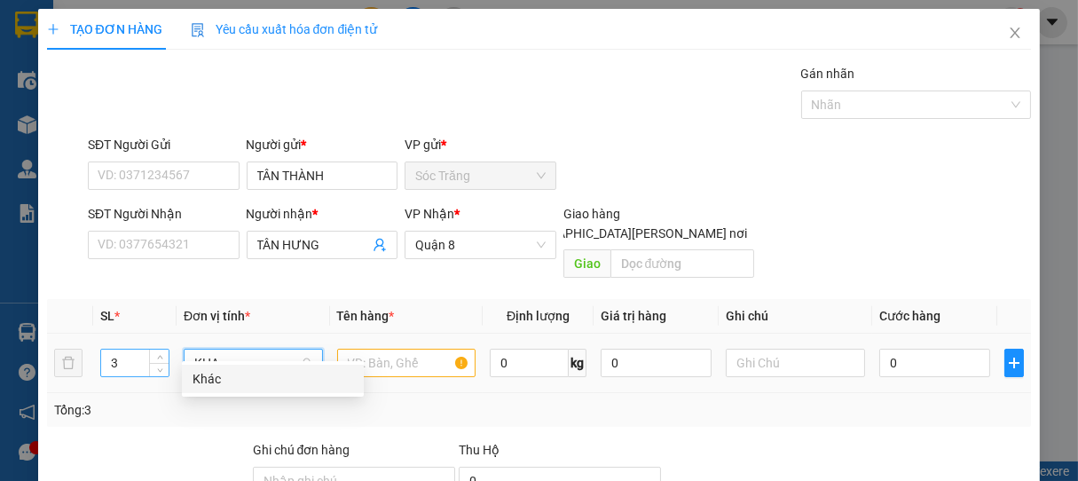
type input "KHAC"
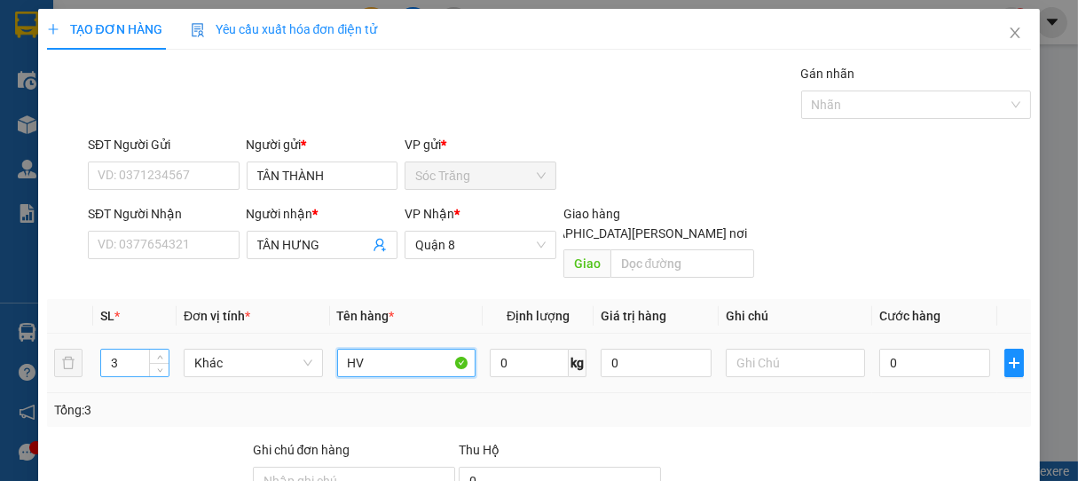
type input "HV"
type input "75"
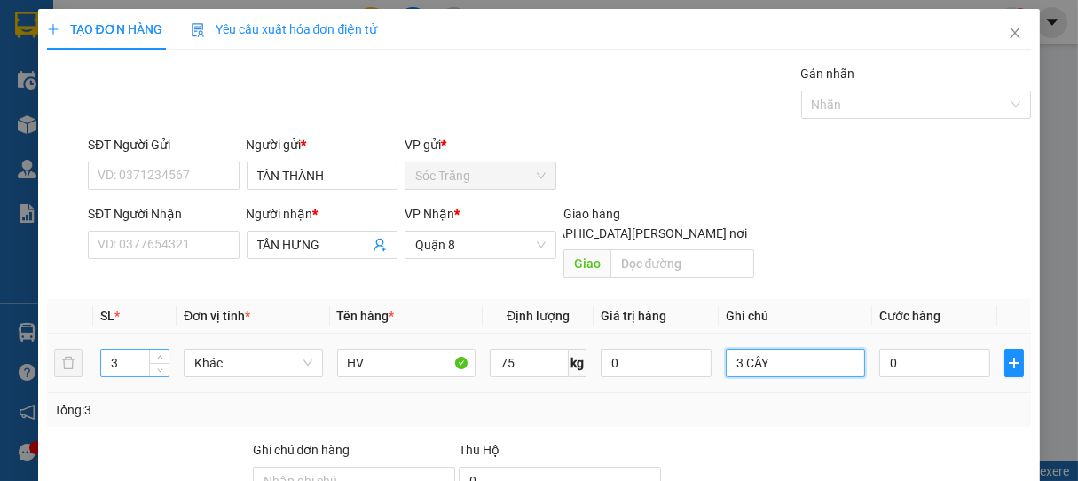
type input "3 CÂY"
type input "9"
type input "90"
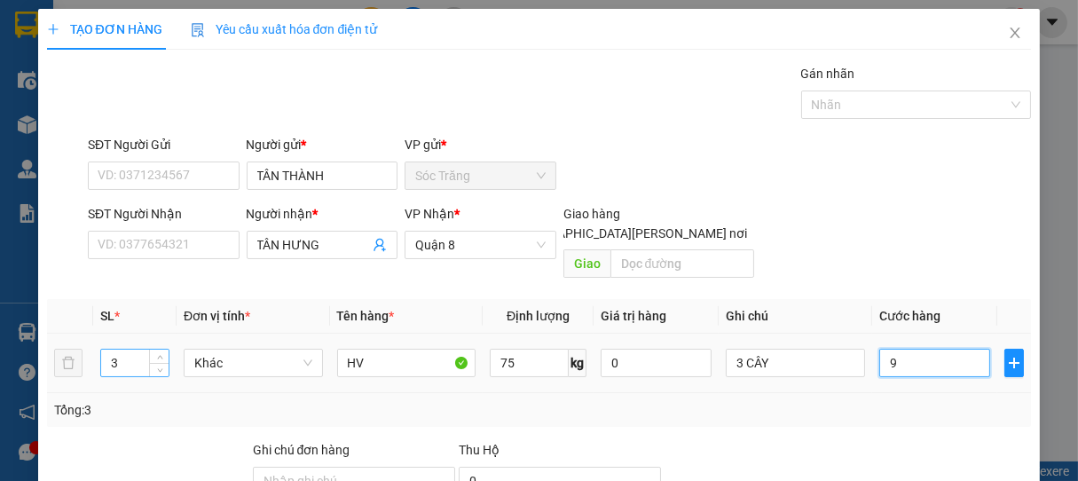
type input "90"
type input "900"
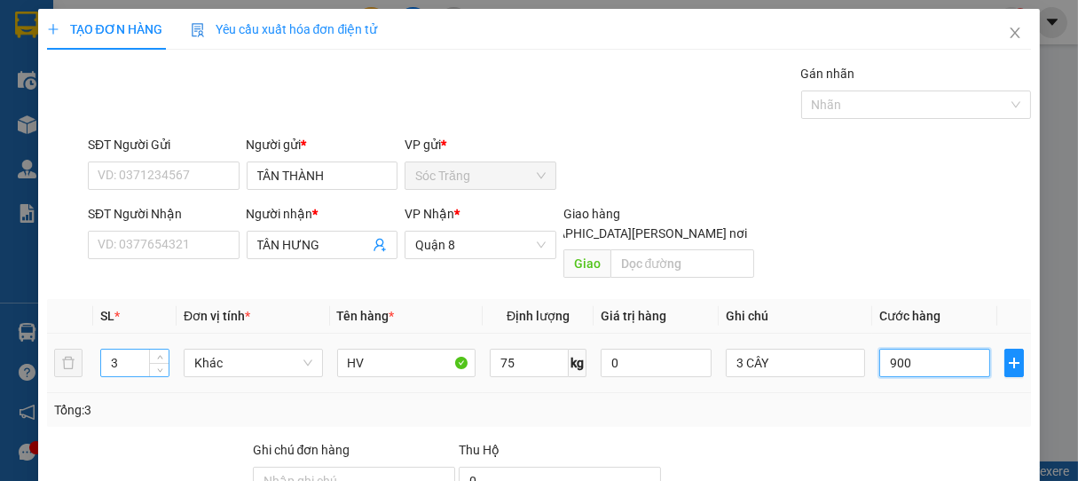
type input "9.000"
type input "90.000"
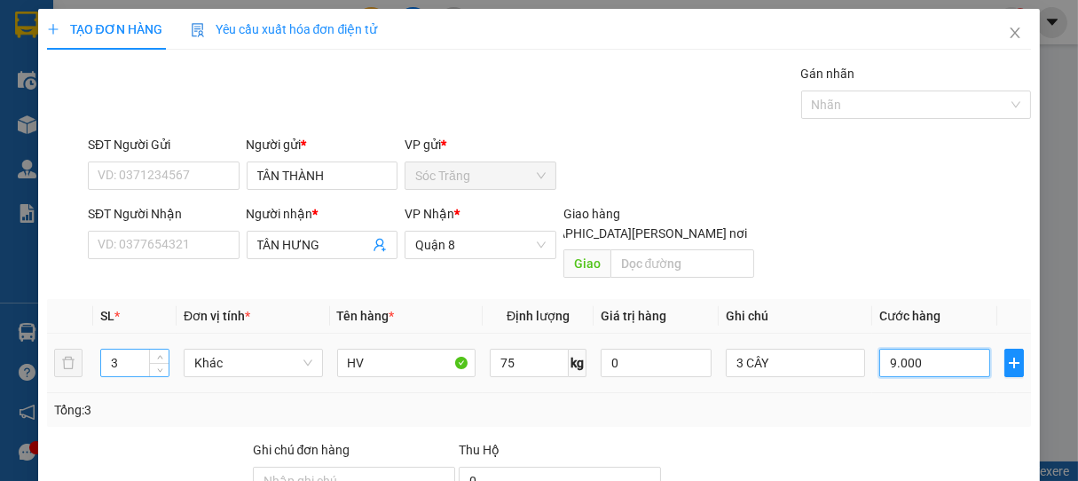
type input "90.000"
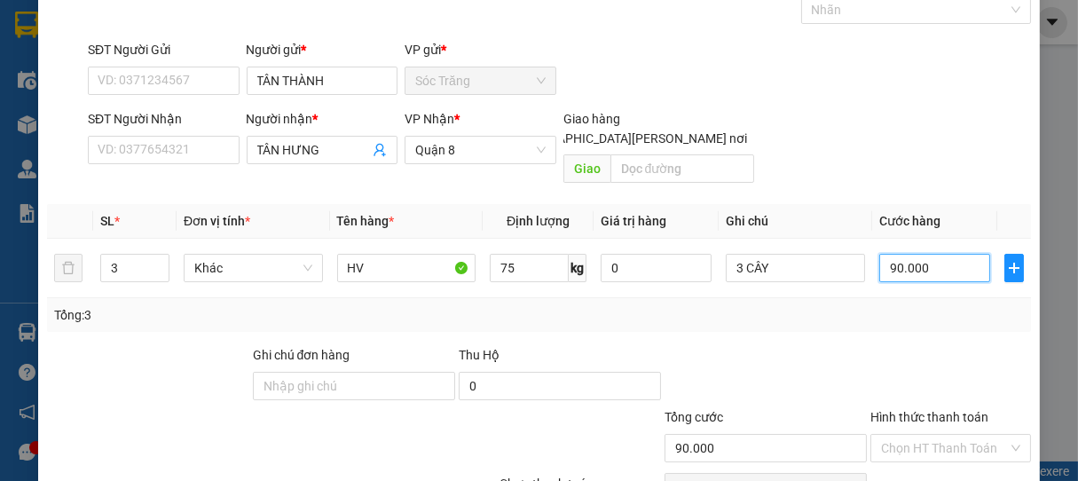
scroll to position [174, 0]
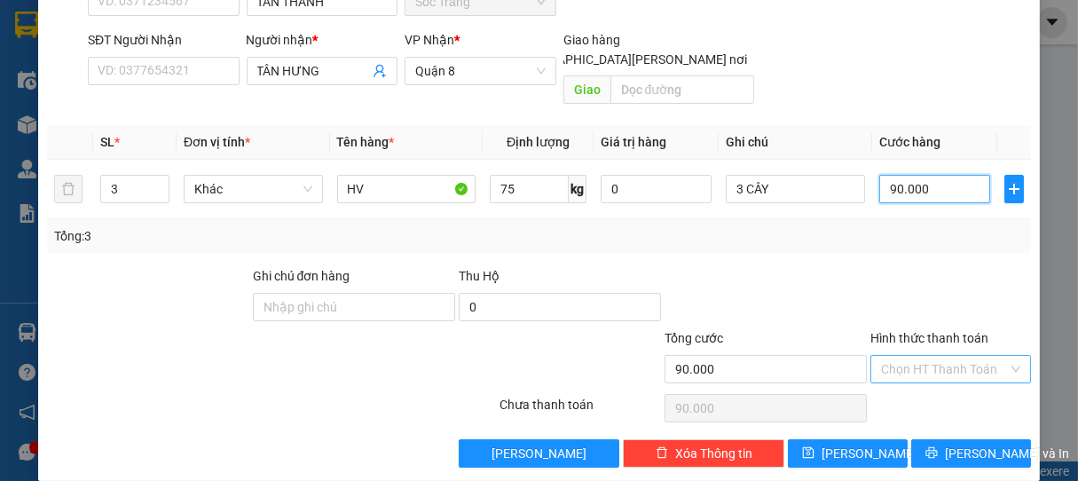
type input "90.000"
click at [907, 356] on input "Hình thức thanh toán" at bounding box center [945, 369] width 128 height 27
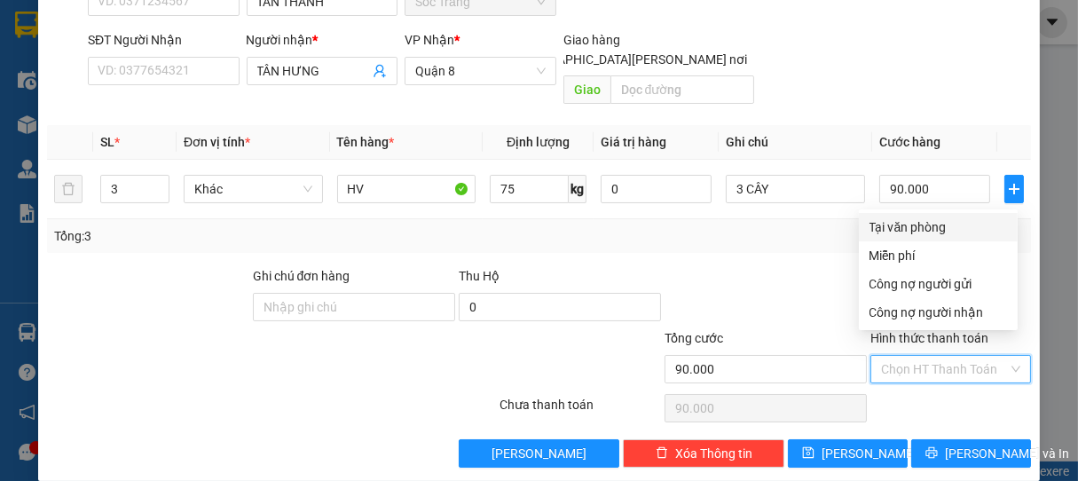
drag, startPoint x: 926, startPoint y: 276, endPoint x: 923, endPoint y: 222, distance: 54.2
click at [923, 222] on div "Tại văn phòng Miễn phí Công nợ người gửi Công nợ người nhận" at bounding box center [938, 270] width 159 height 114
click at [923, 222] on div "Tại văn phòng" at bounding box center [939, 227] width 138 height 20
type input "0"
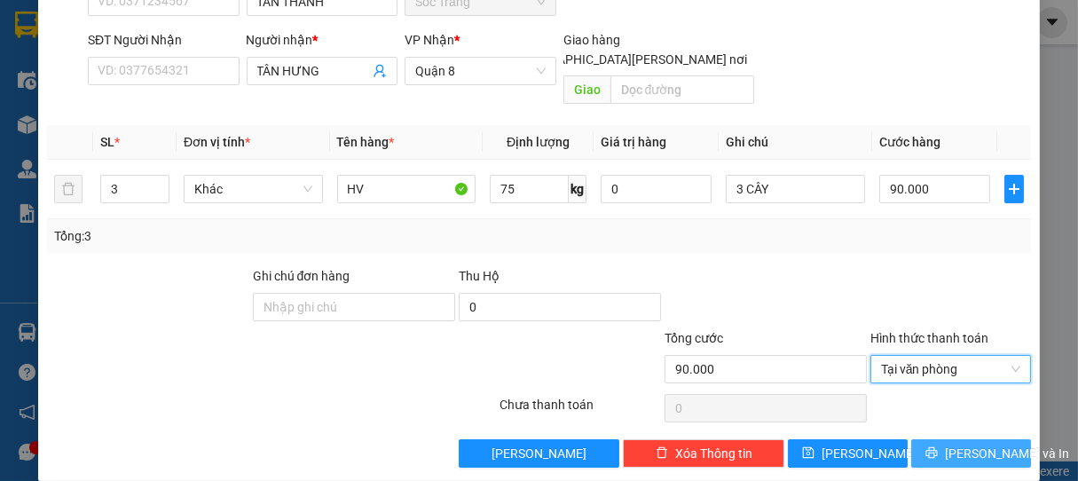
click at [946, 444] on span "[PERSON_NAME] và In" at bounding box center [1007, 454] width 124 height 20
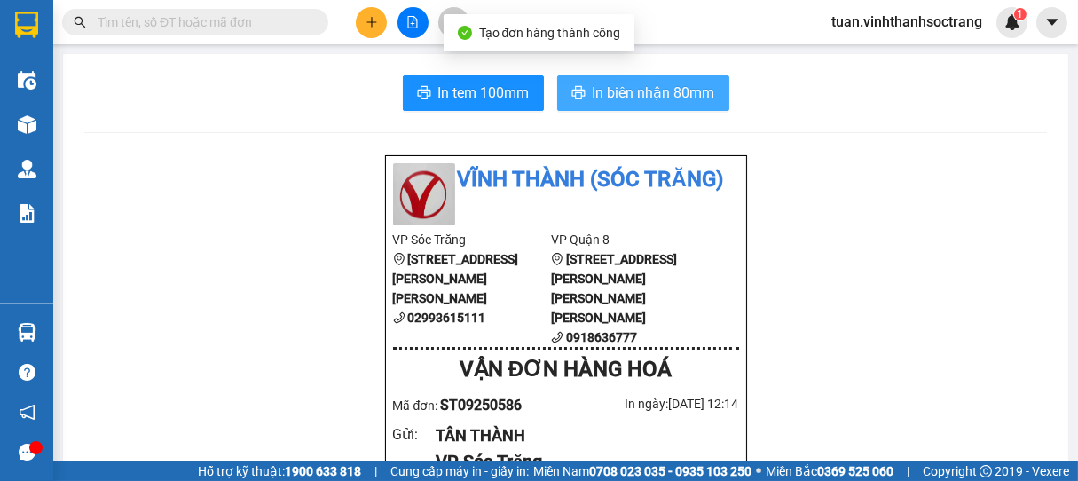
click at [632, 85] on span "In biên nhận 80mm" at bounding box center [654, 93] width 122 height 22
click at [651, 95] on span "In biên nhận 80mm" at bounding box center [654, 93] width 122 height 22
